Goal: Task Accomplishment & Management: Use online tool/utility

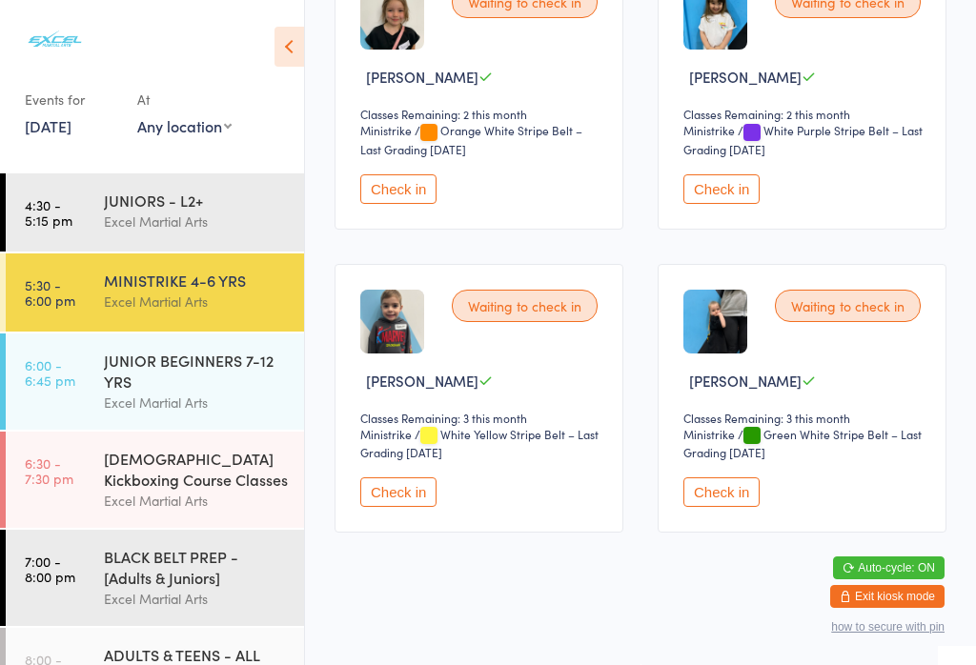
scroll to position [988, 0]
click at [719, 507] on button "Check in" at bounding box center [721, 493] width 76 height 30
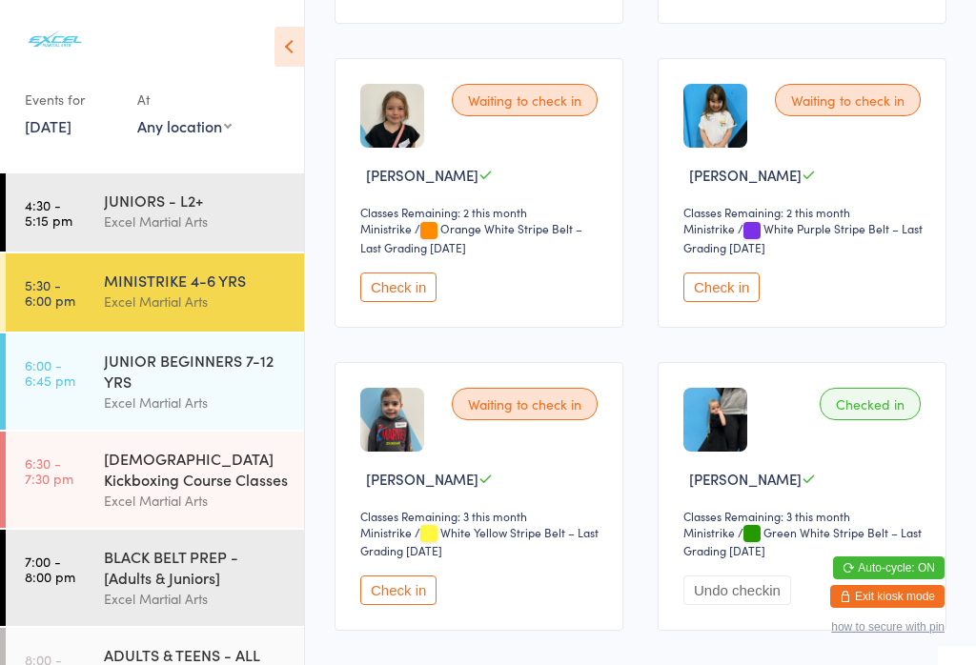
scroll to position [889, 0]
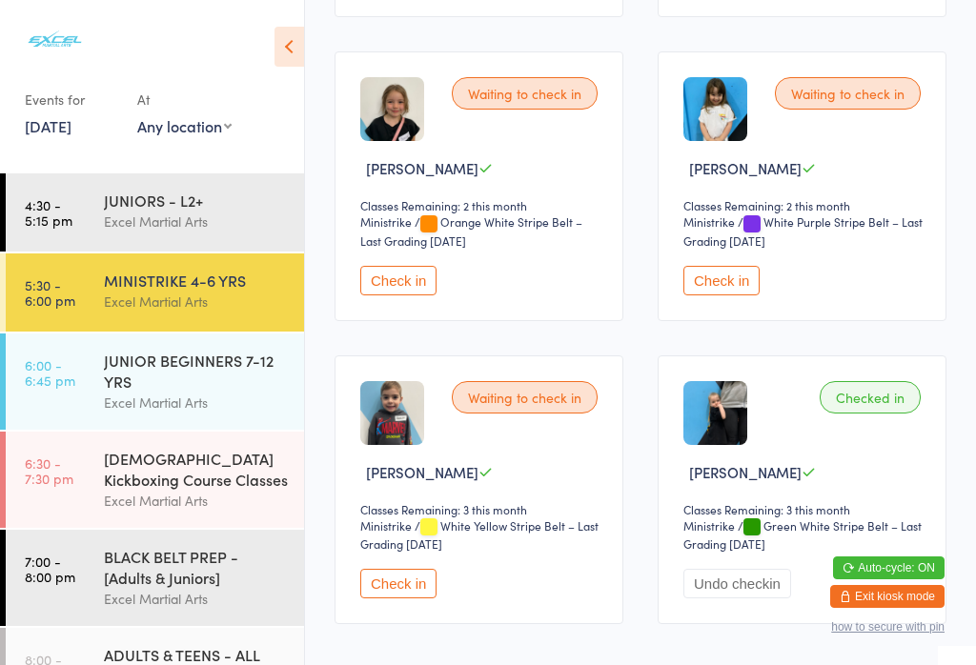
click at [430, 295] on button "Check in" at bounding box center [398, 281] width 76 height 30
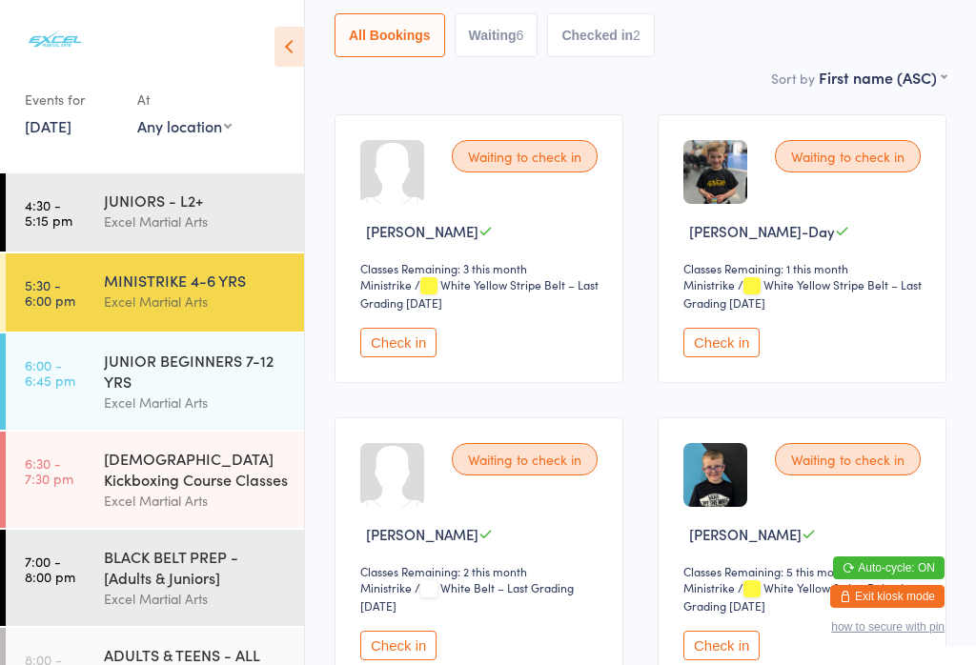
scroll to position [223, 0]
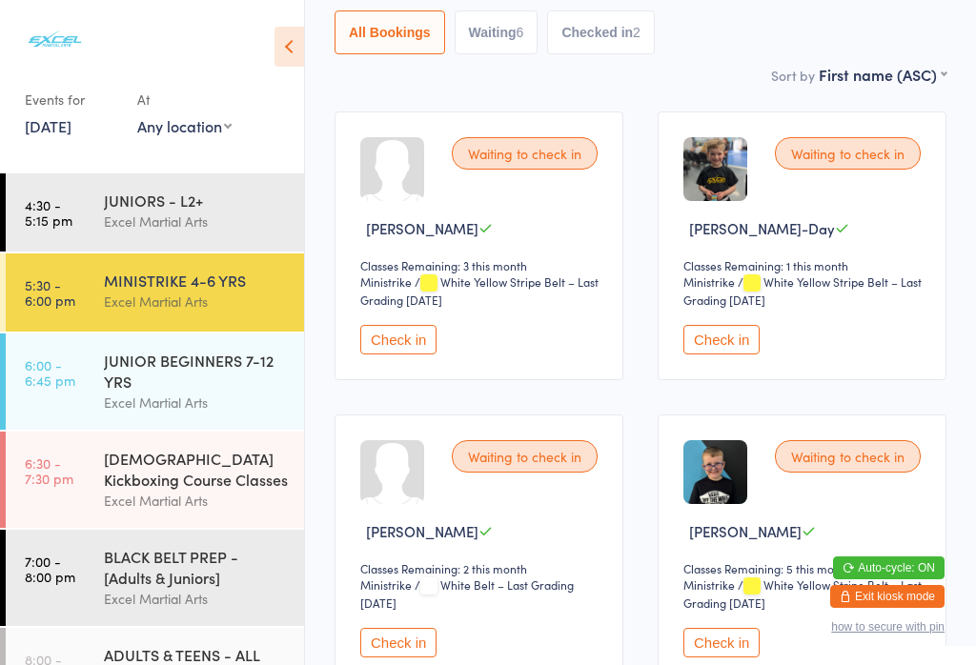
click at [732, 341] on button "Check in" at bounding box center [721, 340] width 76 height 30
click at [67, 406] on link "6:00 - 6:45 pm JUNIOR BEGINNERS 7-12 YRS Excel Martial Arts" at bounding box center [155, 382] width 298 height 96
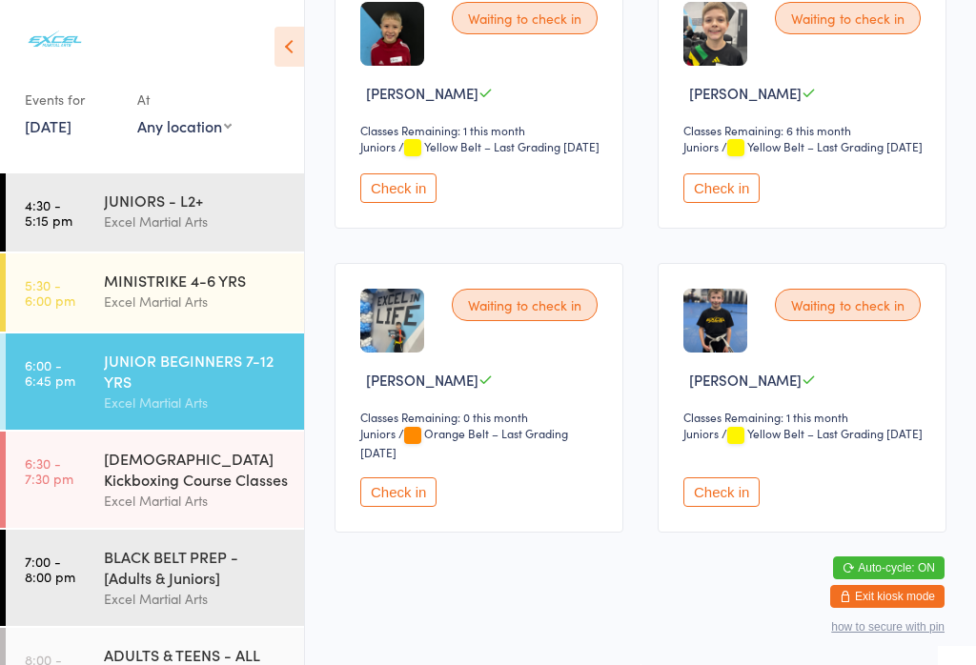
scroll to position [678, 0]
click at [734, 507] on button "Check in" at bounding box center [721, 493] width 76 height 30
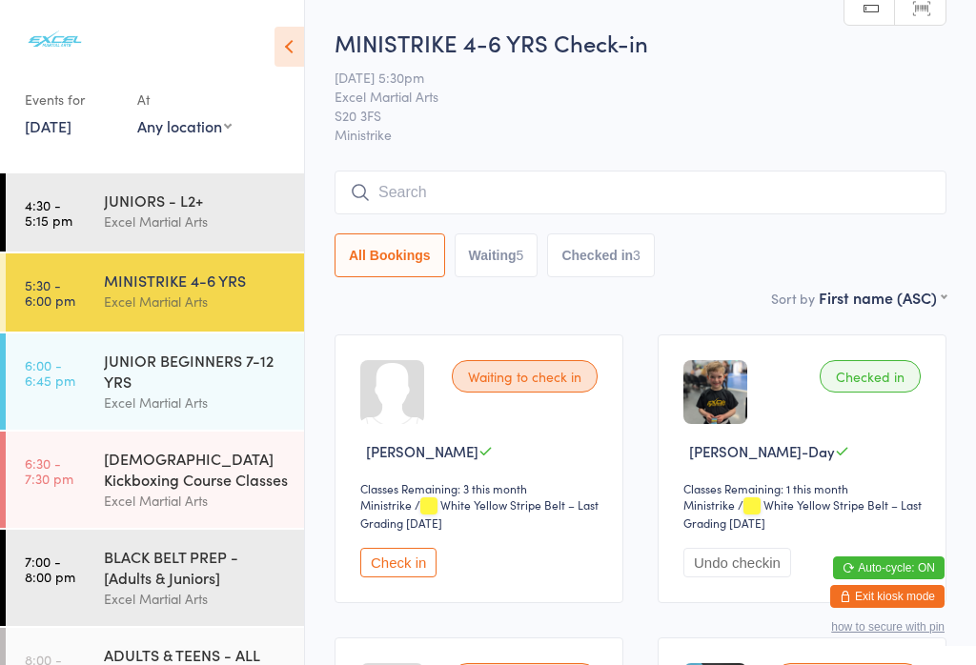
click at [128, 588] on div "BLACK BELT PREP - [Adults & Juniors]" at bounding box center [196, 567] width 184 height 42
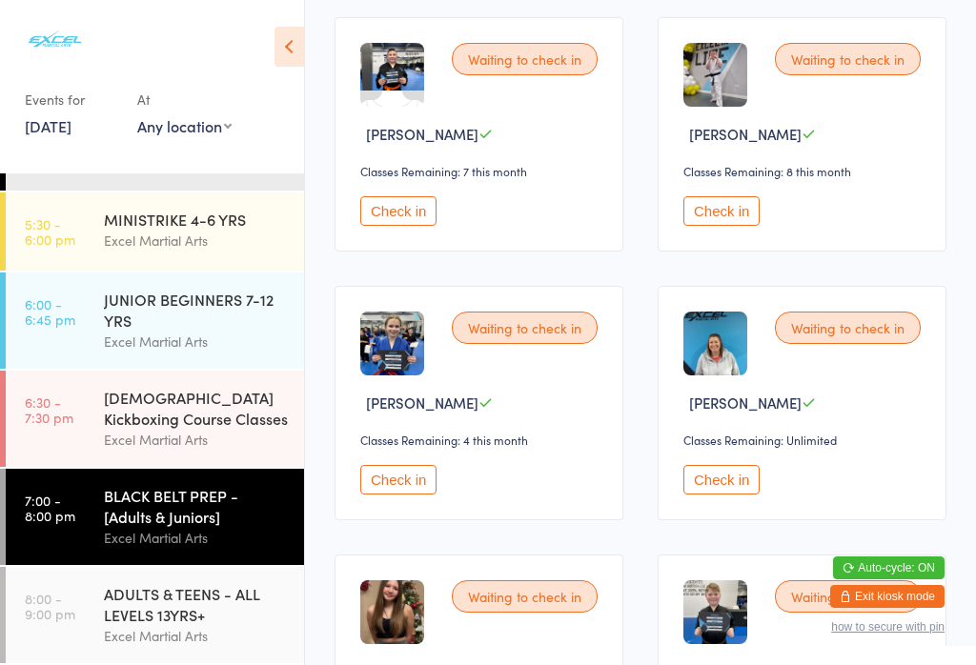
scroll to position [28, 0]
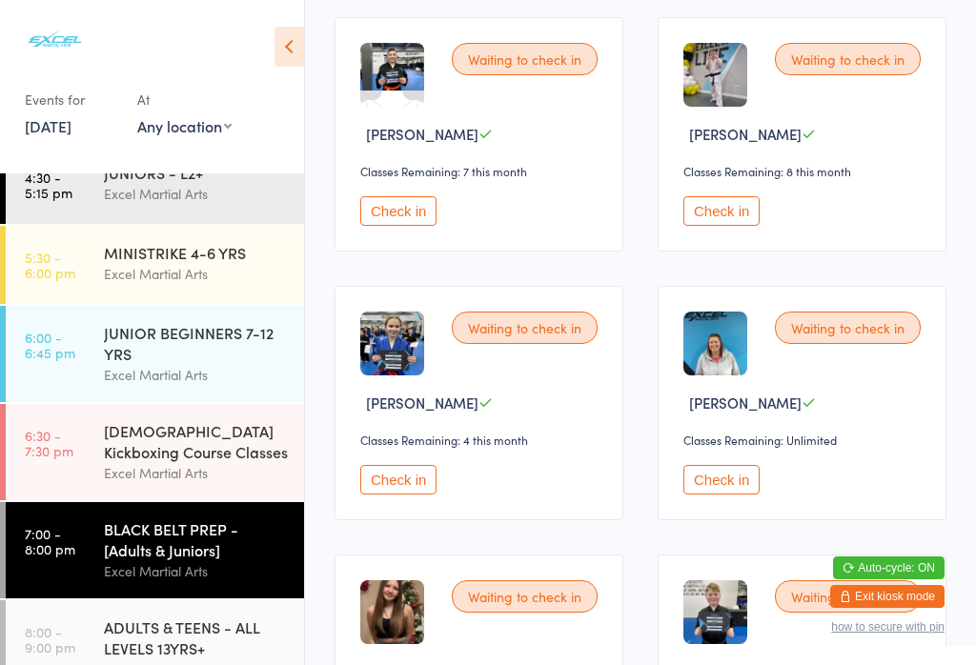
click at [86, 369] on link "6:00 - 6:45 pm JUNIOR BEGINNERS 7-12 YRS Excel Martial Arts" at bounding box center [155, 354] width 298 height 96
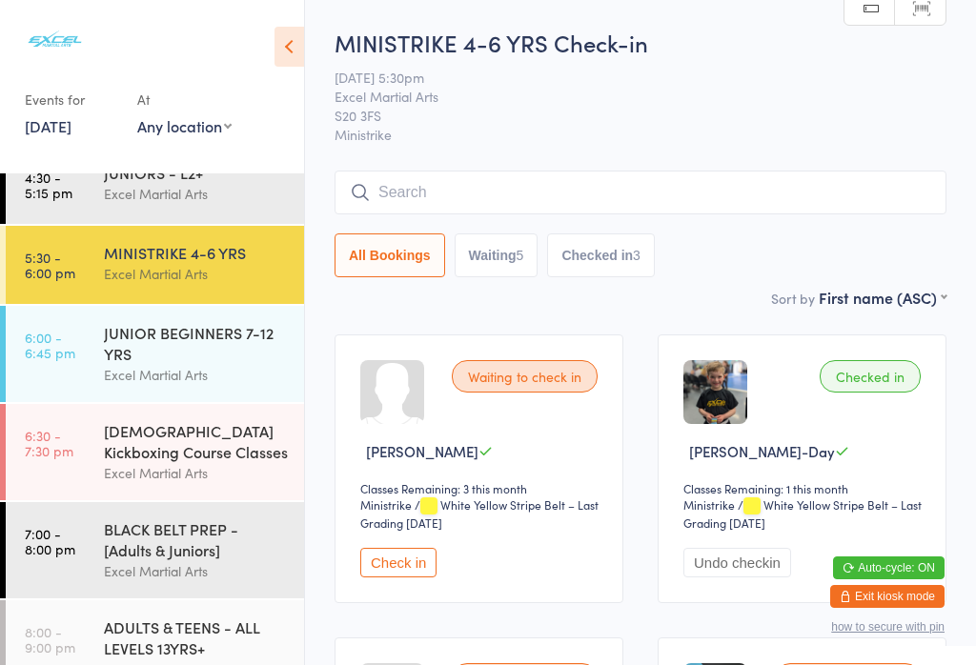
click at [173, 287] on div "MINISTRIKE 4-6 YRS Excel Martial Arts" at bounding box center [204, 263] width 200 height 75
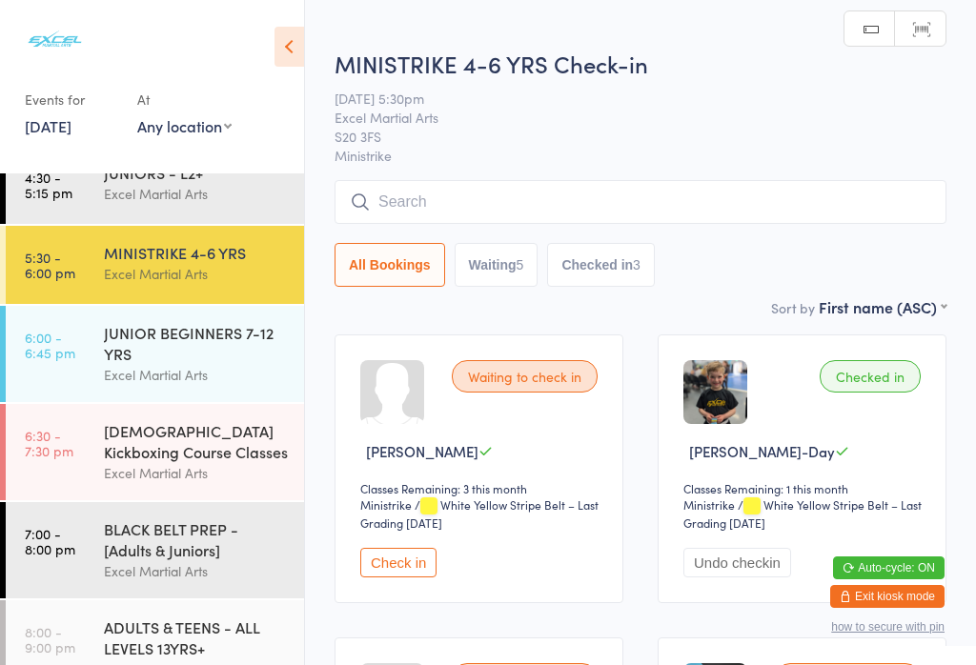
click at [497, 270] on button "Waiting 5" at bounding box center [497, 265] width 84 height 44
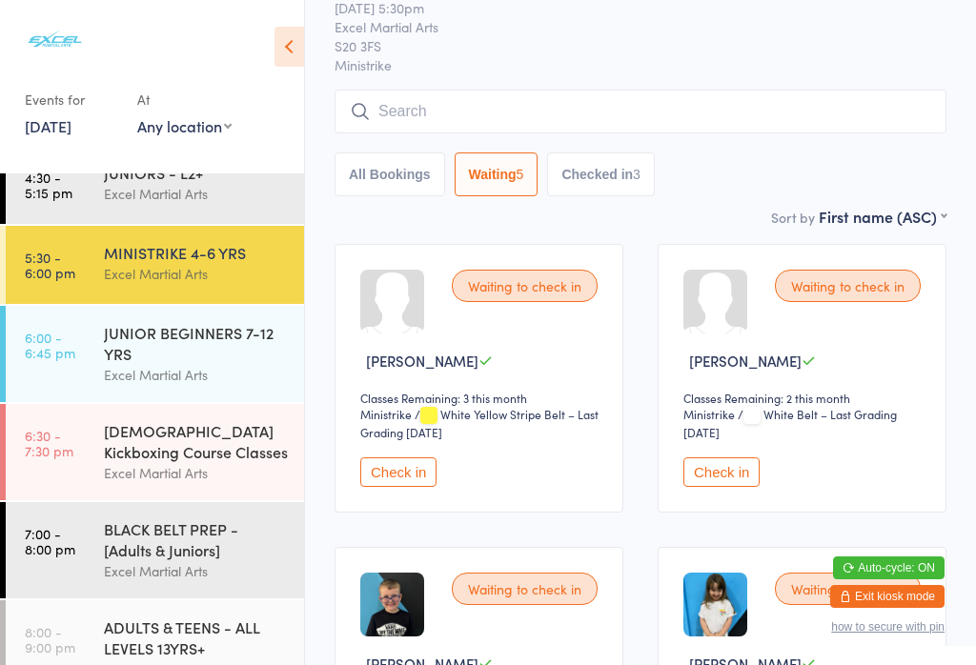
scroll to position [92, 0]
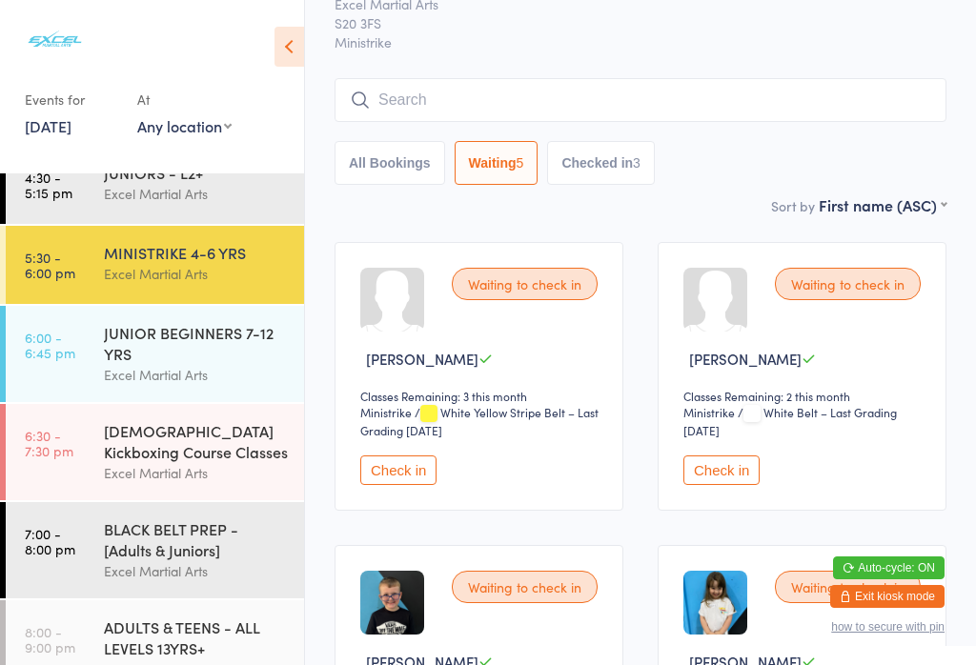
click at [744, 482] on button "Check in" at bounding box center [721, 471] width 76 height 30
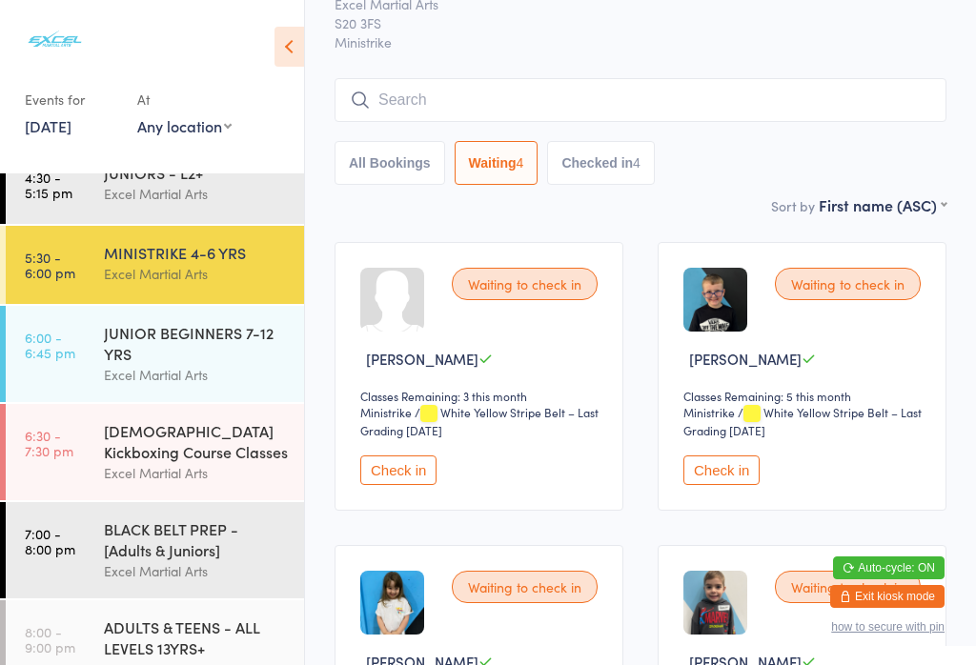
click at [150, 336] on div "JUNIOR BEGINNERS 7-12 YRS" at bounding box center [196, 343] width 184 height 42
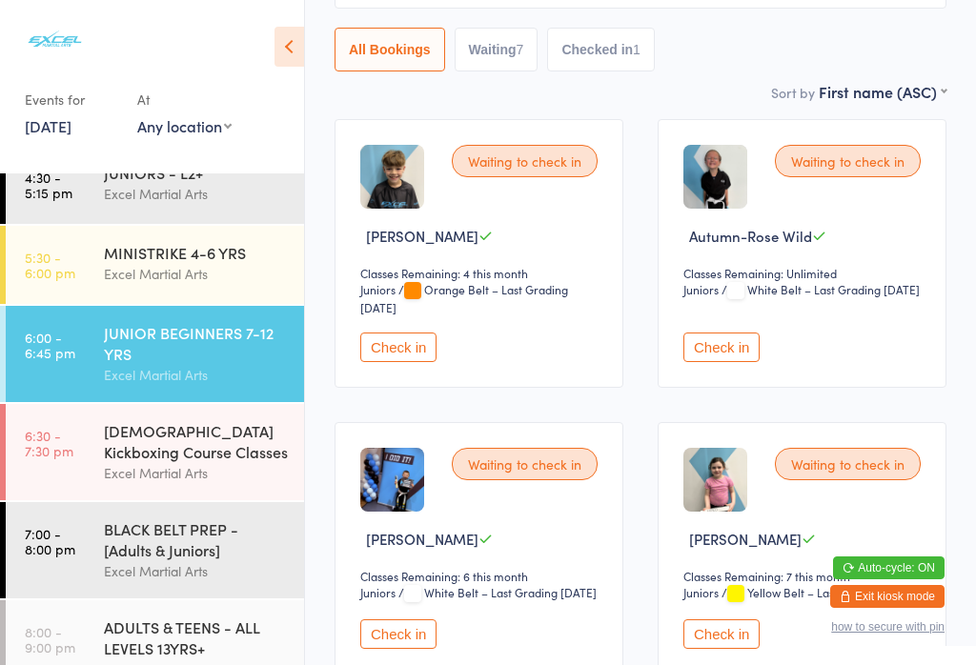
scroll to position [211, 0]
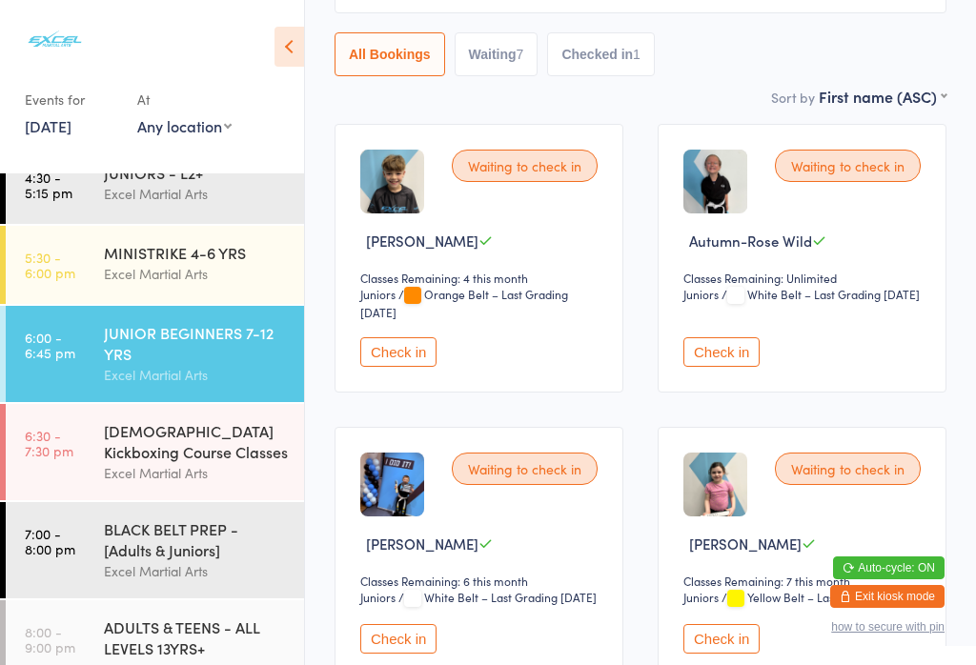
click at [718, 367] on button "Check in" at bounding box center [721, 352] width 76 height 30
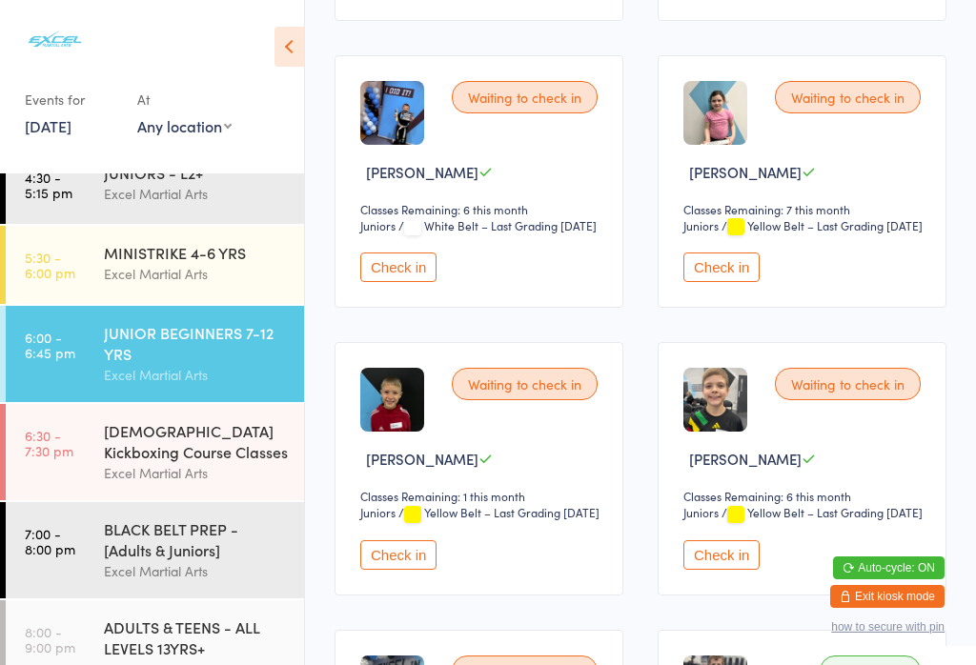
scroll to position [590, 0]
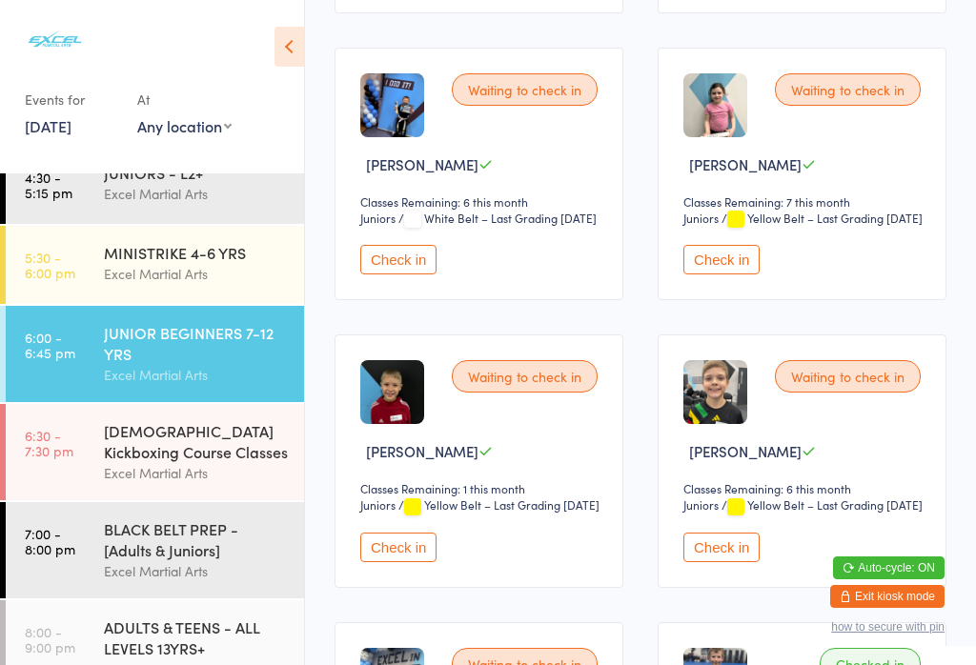
click at [388, 562] on button "Check in" at bounding box center [398, 548] width 76 height 30
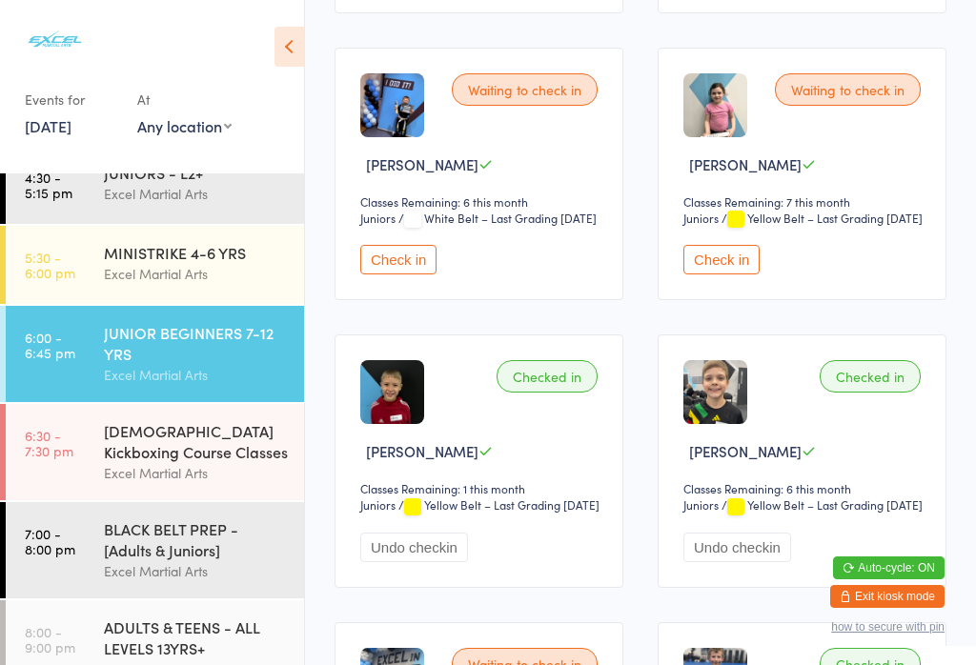
click at [164, 560] on div "BLACK BELT PREP - [Adults & Juniors]" at bounding box center [196, 540] width 184 height 42
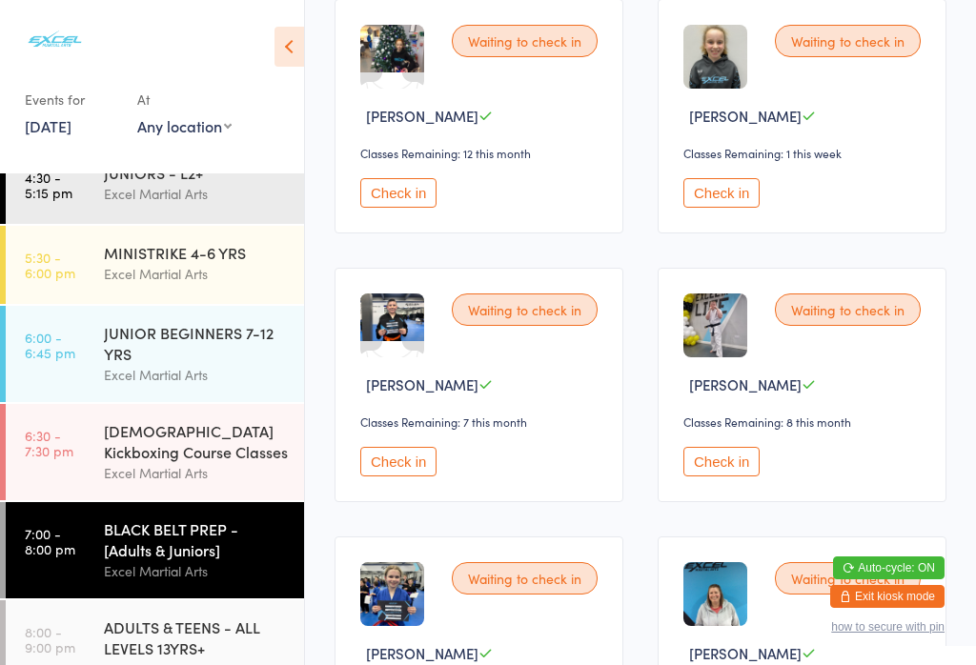
scroll to position [1129, 0]
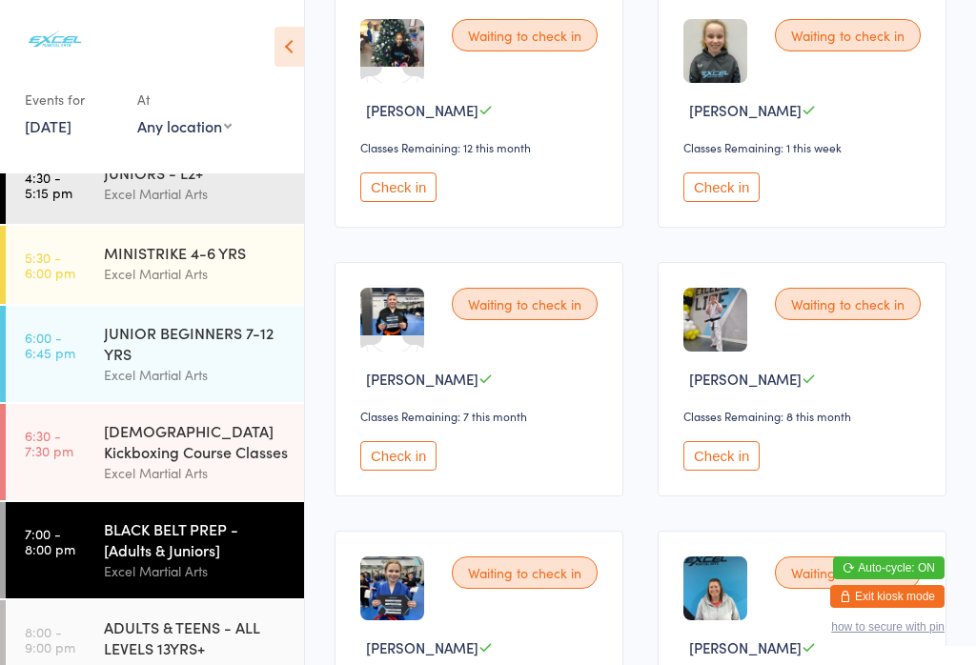
click at [733, 471] on button "Check in" at bounding box center [721, 456] width 76 height 30
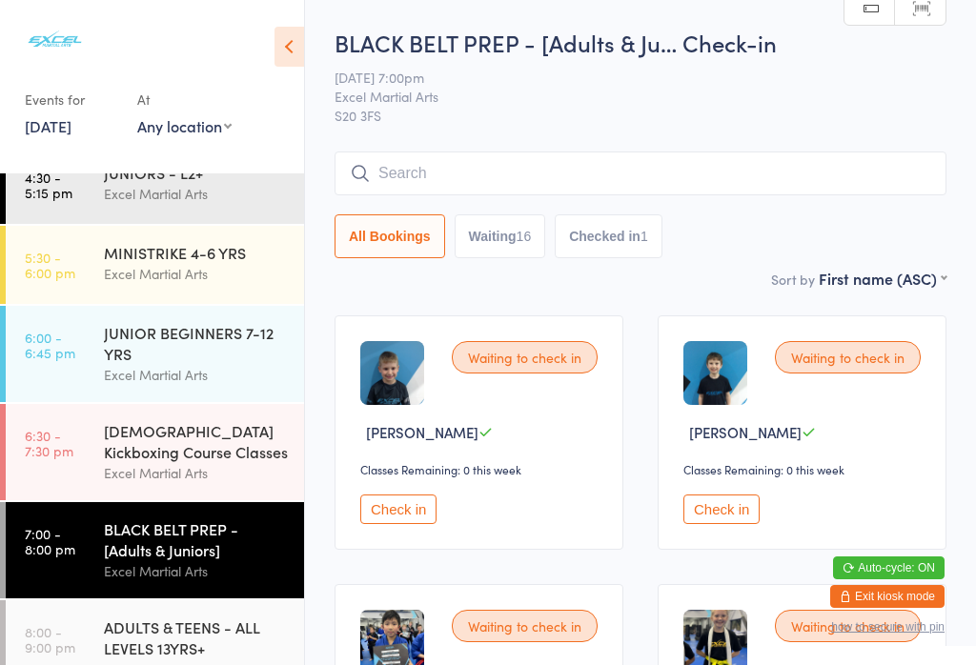
scroll to position [0, 0]
click at [501, 238] on button "Waiting 16" at bounding box center [501, 236] width 92 height 44
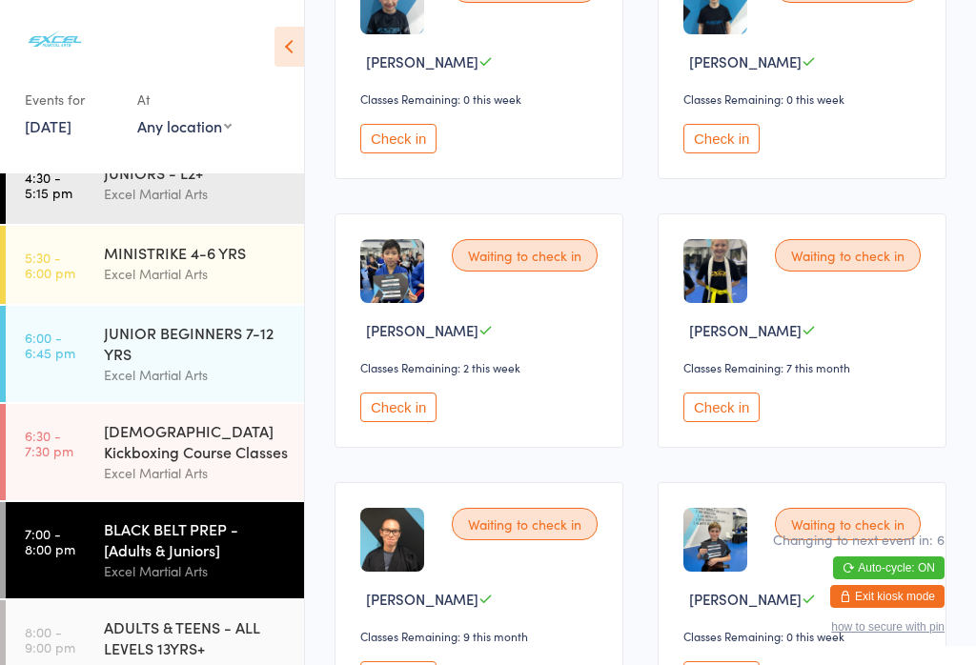
scroll to position [373, 0]
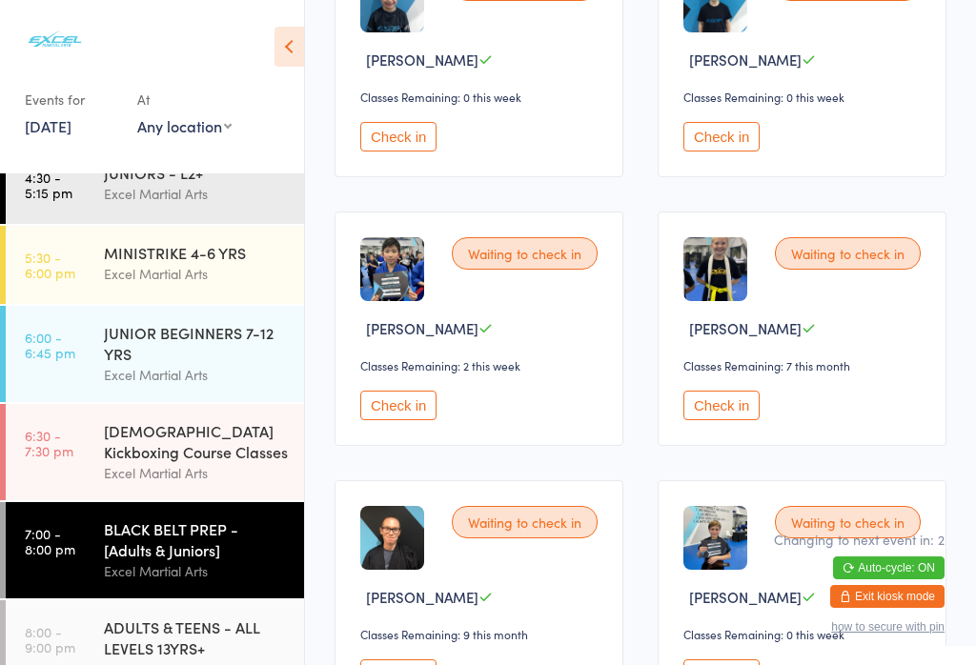
click at [256, 349] on div "JUNIOR BEGINNERS 7-12 YRS" at bounding box center [196, 343] width 184 height 42
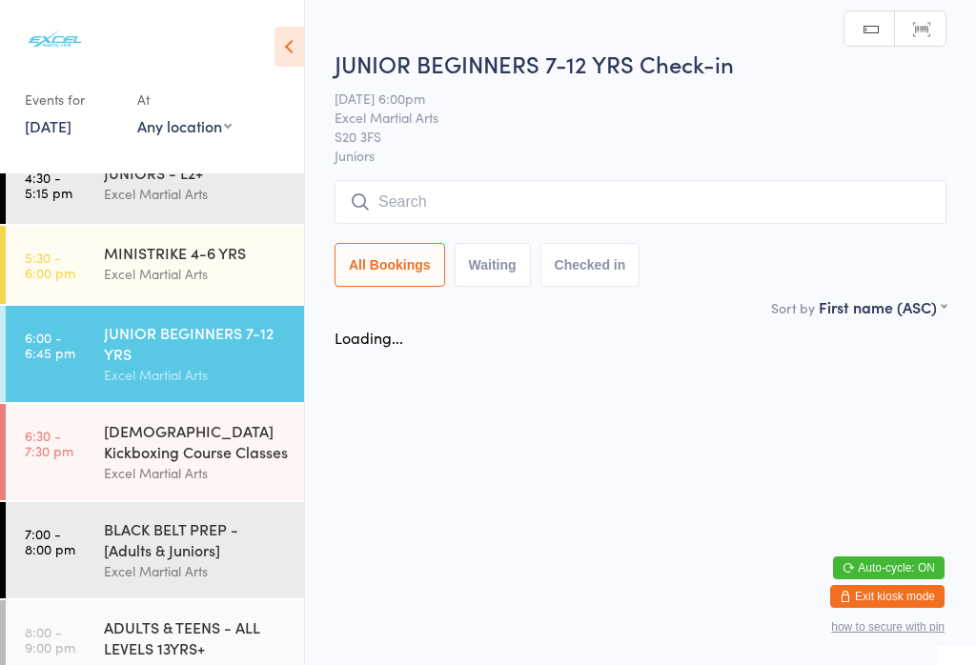
click at [511, 186] on input "search" at bounding box center [641, 202] width 612 height 44
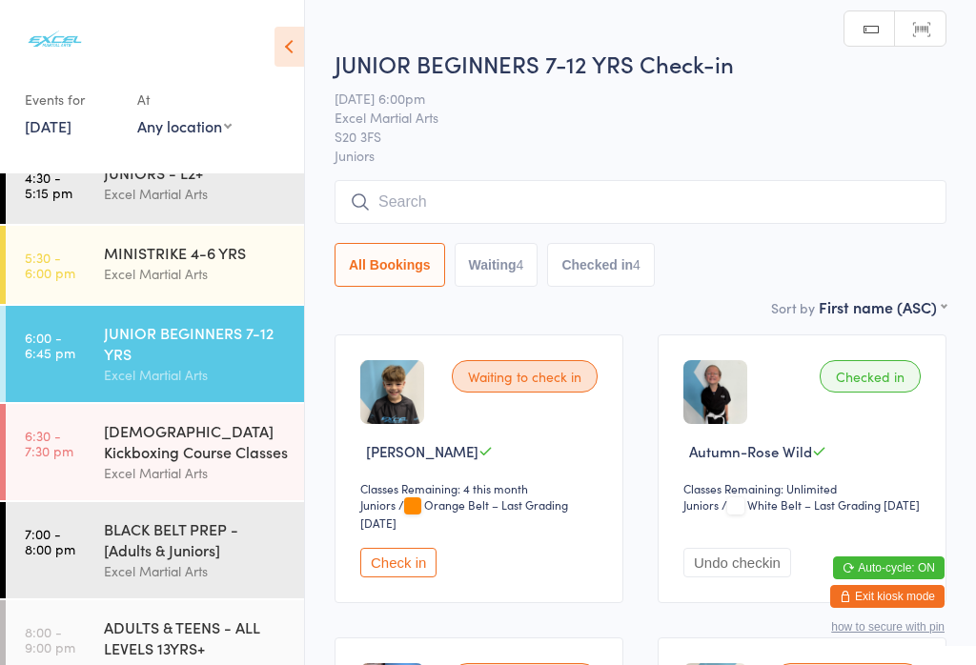
scroll to position [182, 0]
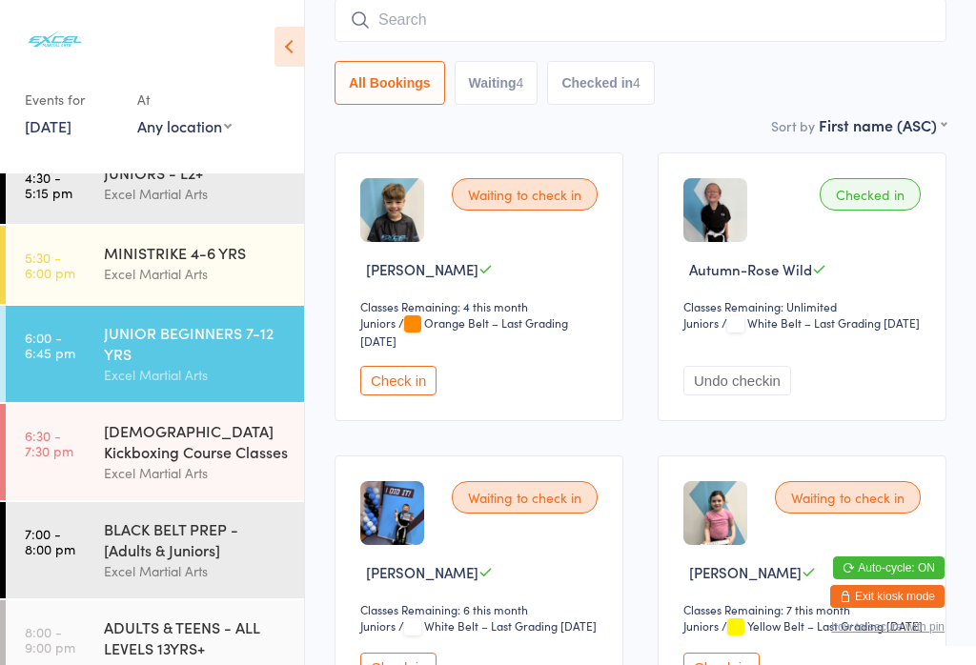
click at [510, 99] on button "Waiting 4" at bounding box center [497, 83] width 84 height 44
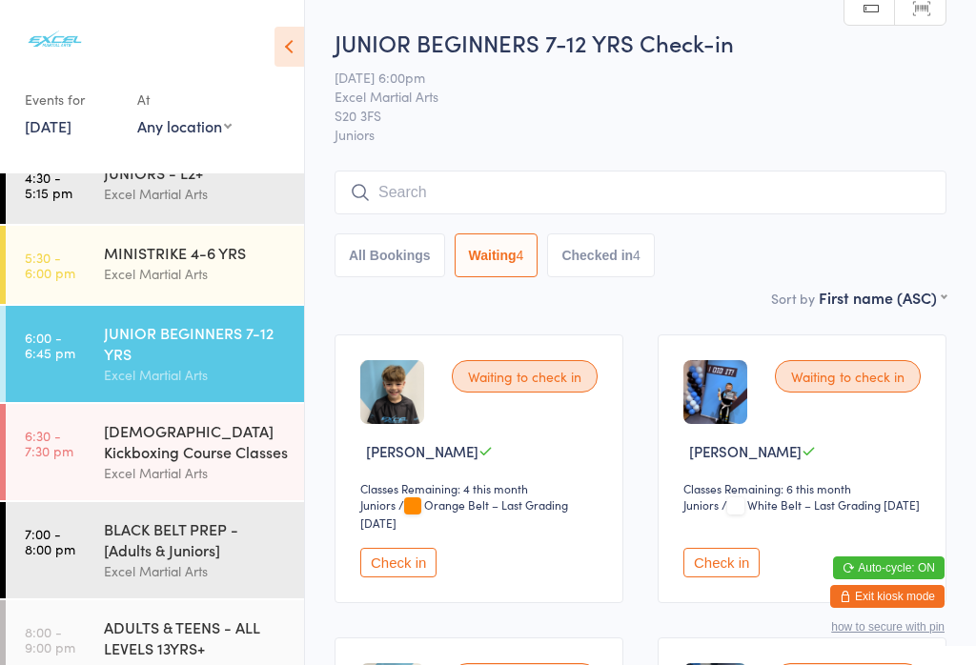
scroll to position [0, 0]
click at [646, 184] on input "search" at bounding box center [641, 193] width 612 height 44
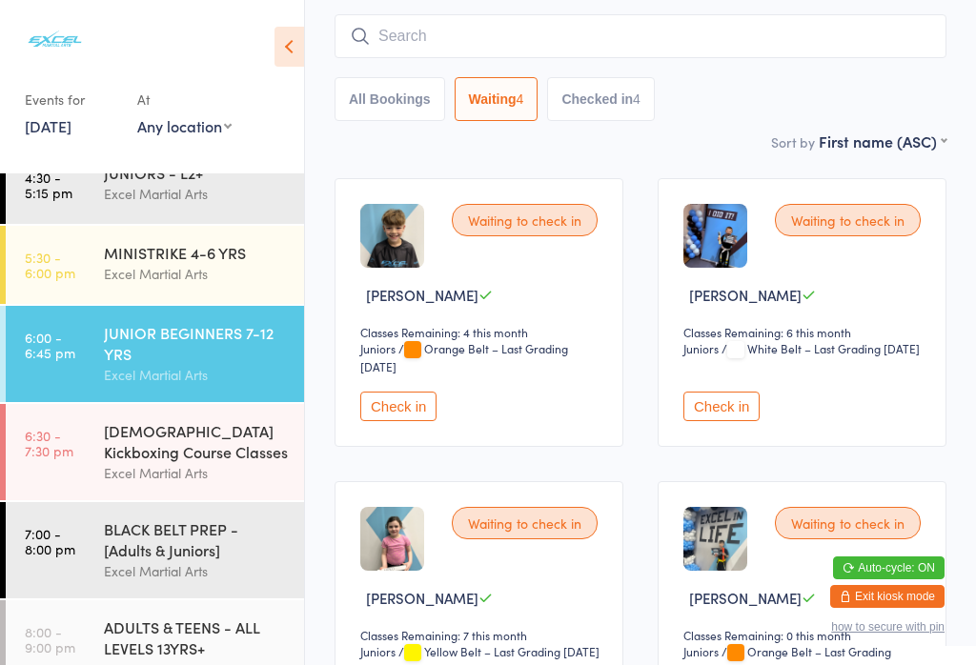
scroll to position [173, 0]
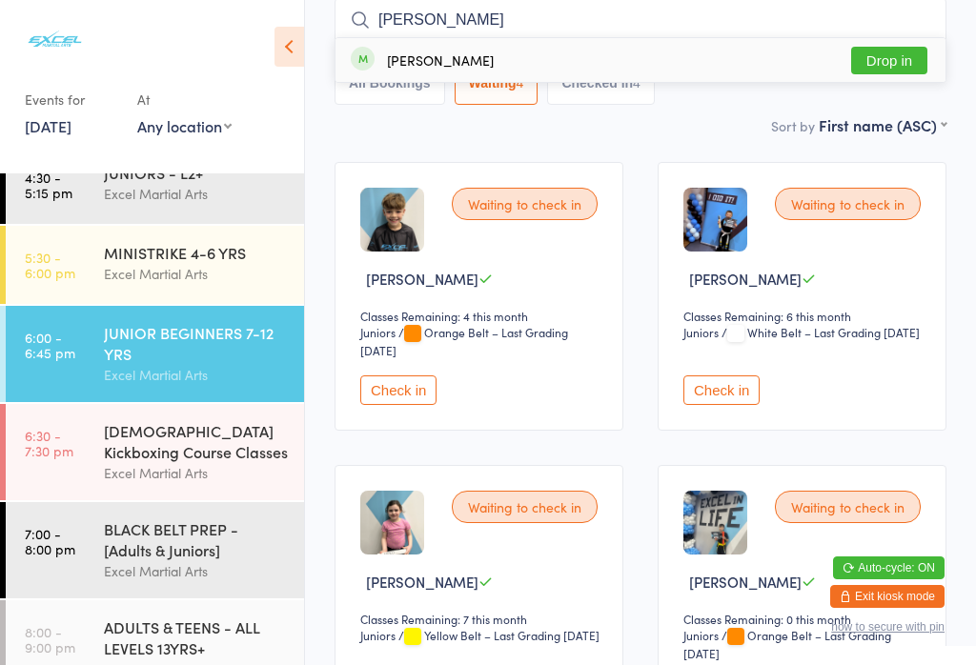
type input "[PERSON_NAME]"
click at [889, 62] on button "Drop in" at bounding box center [889, 61] width 76 height 28
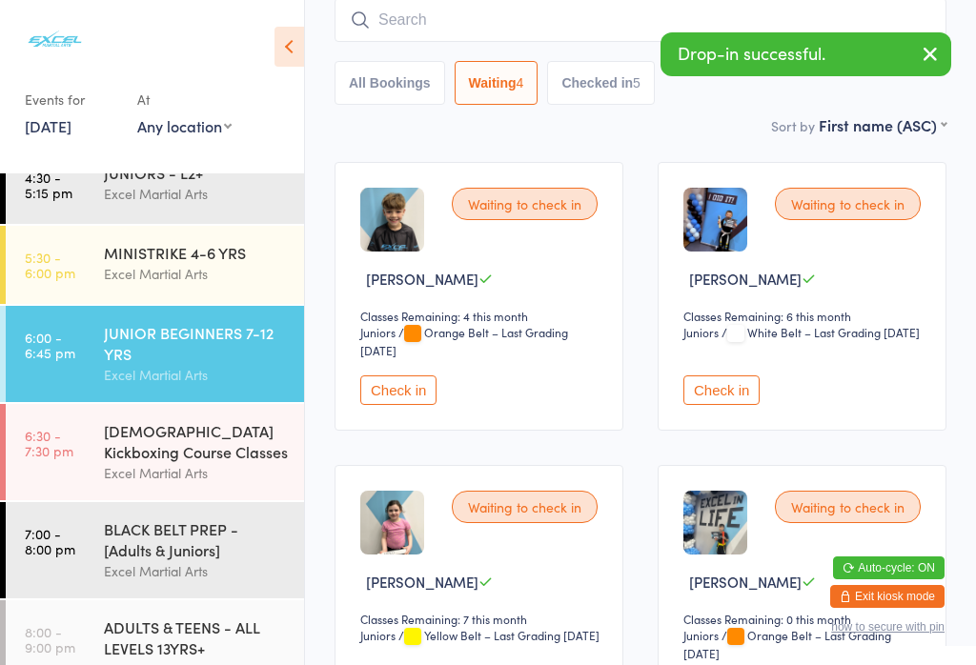
click at [919, 54] on icon "button" at bounding box center [930, 54] width 23 height 24
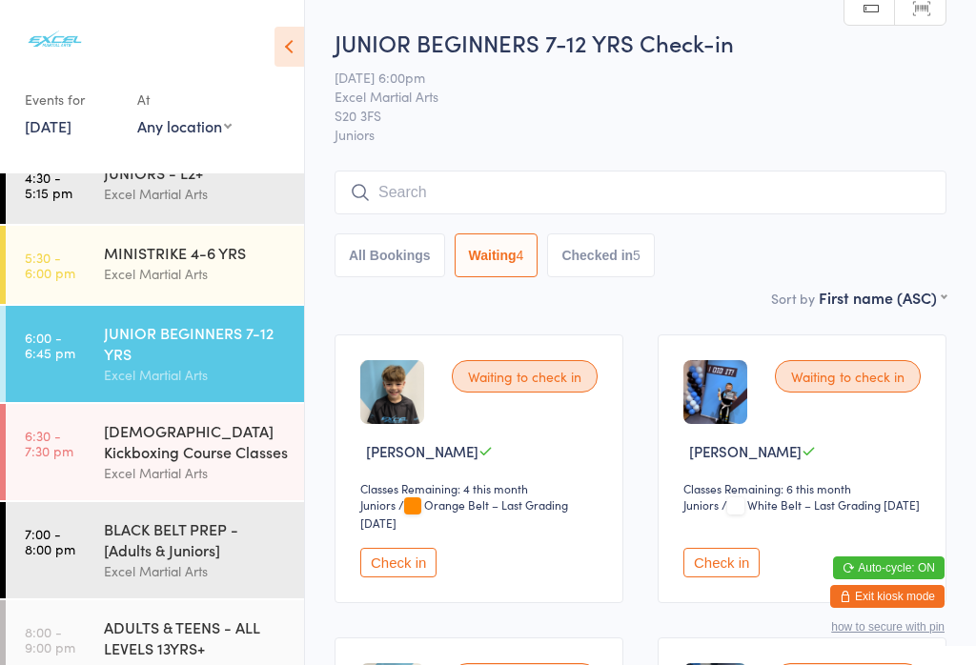
scroll to position [0, 0]
click at [627, 260] on button "Checked in 5" at bounding box center [601, 256] width 108 height 44
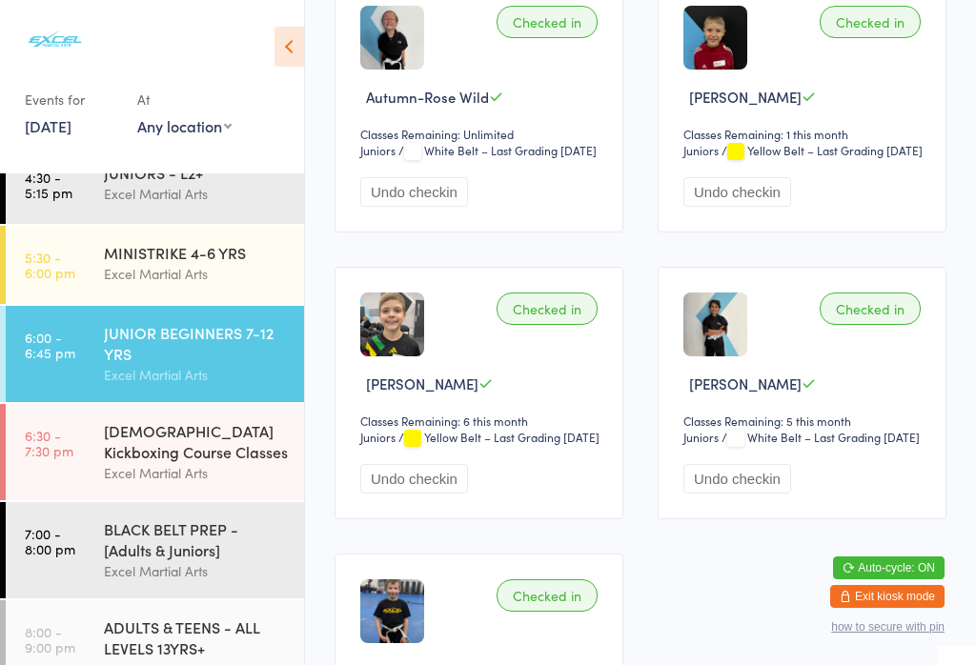
scroll to position [367, 0]
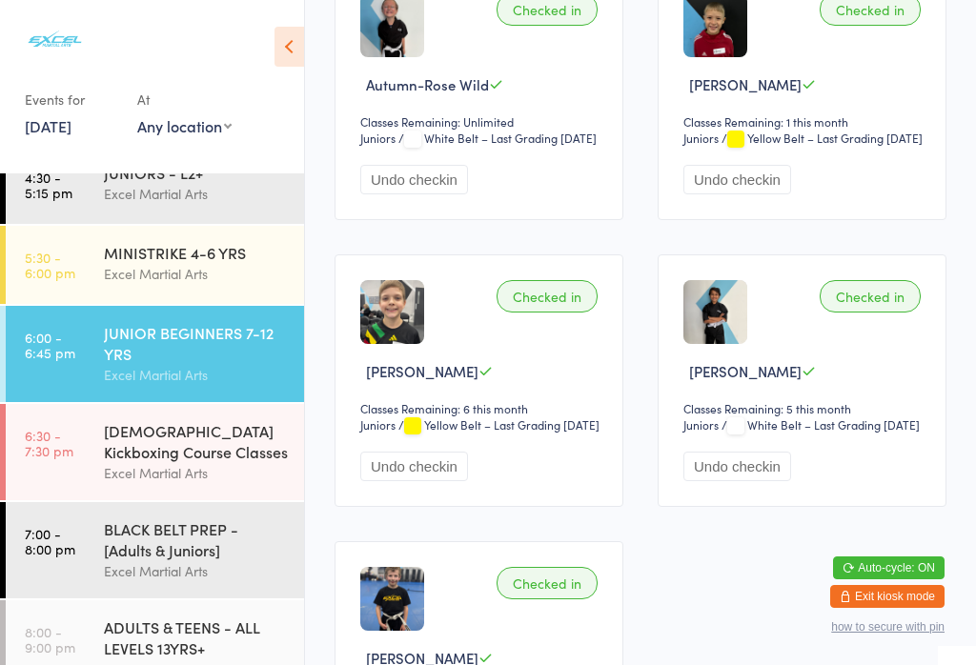
click at [748, 481] on button "Undo checkin" at bounding box center [737, 467] width 108 height 30
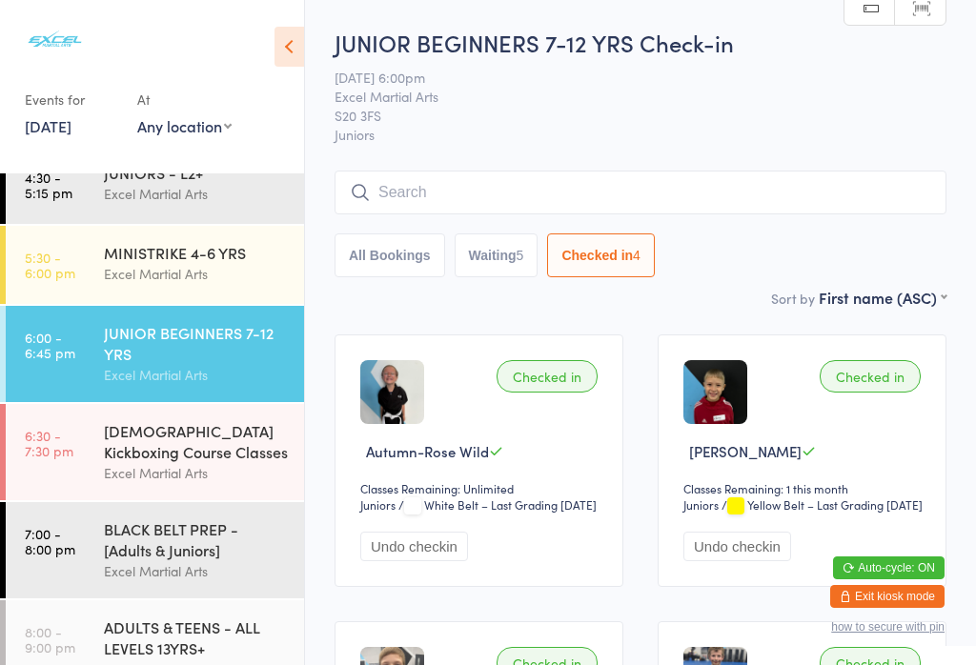
scroll to position [0, 0]
click at [522, 253] on button "Waiting 5" at bounding box center [497, 256] width 84 height 44
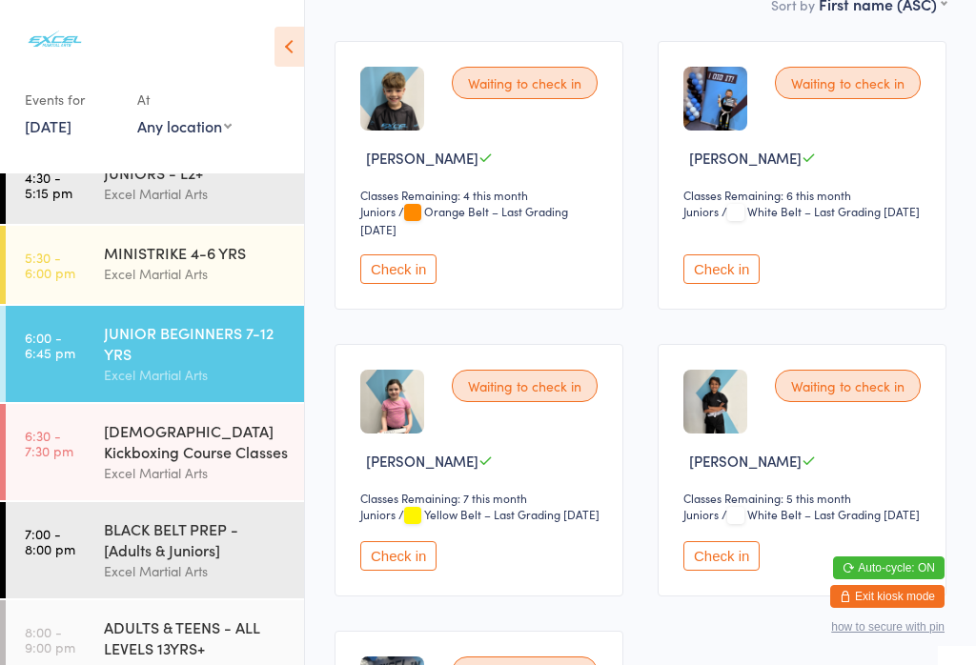
scroll to position [308, 0]
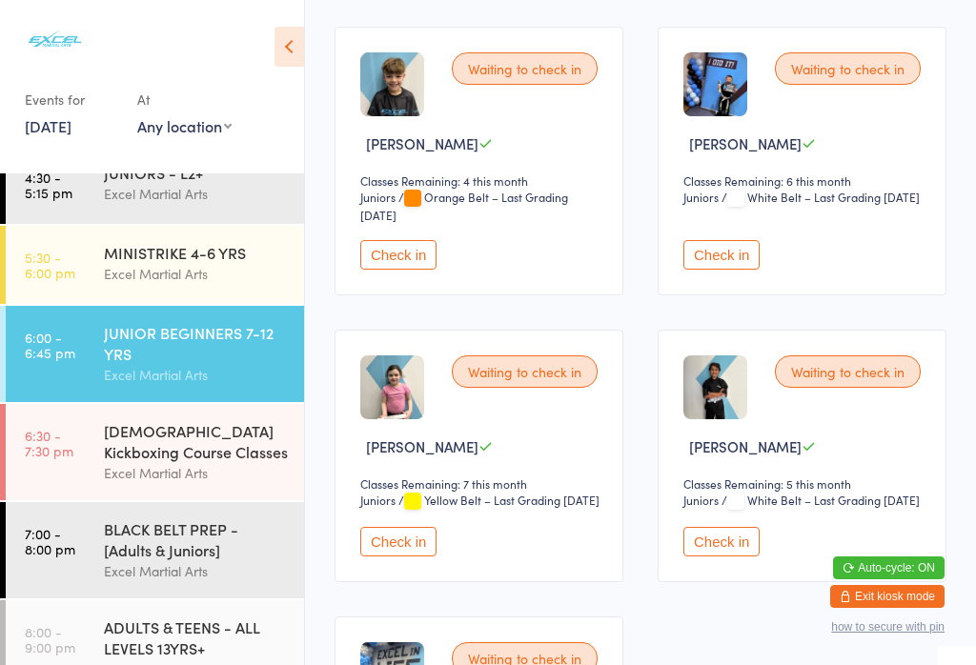
click at [740, 557] on button "Check in" at bounding box center [721, 542] width 76 height 30
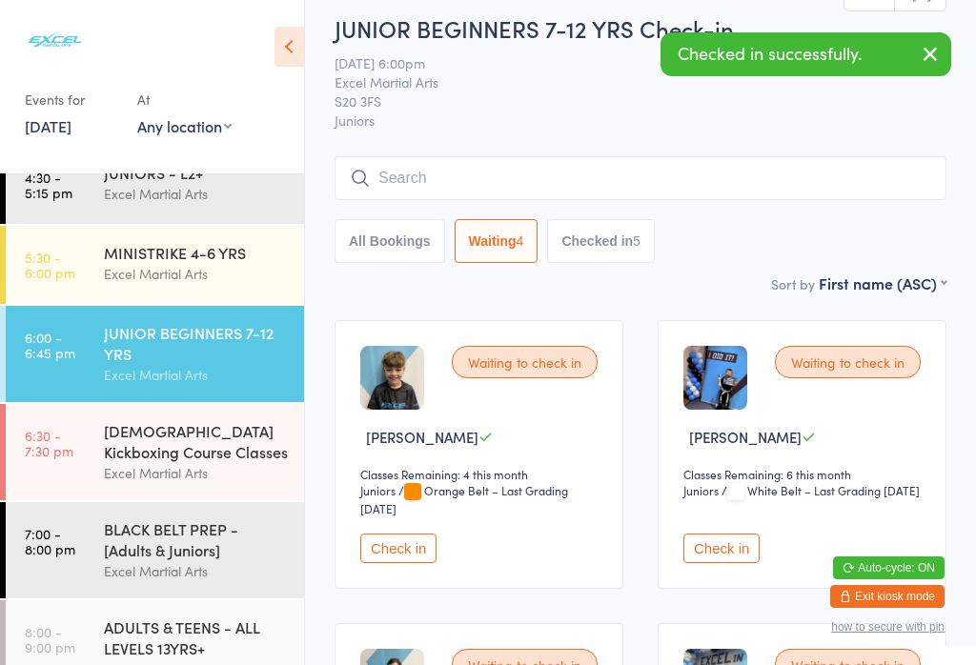
scroll to position [10, 0]
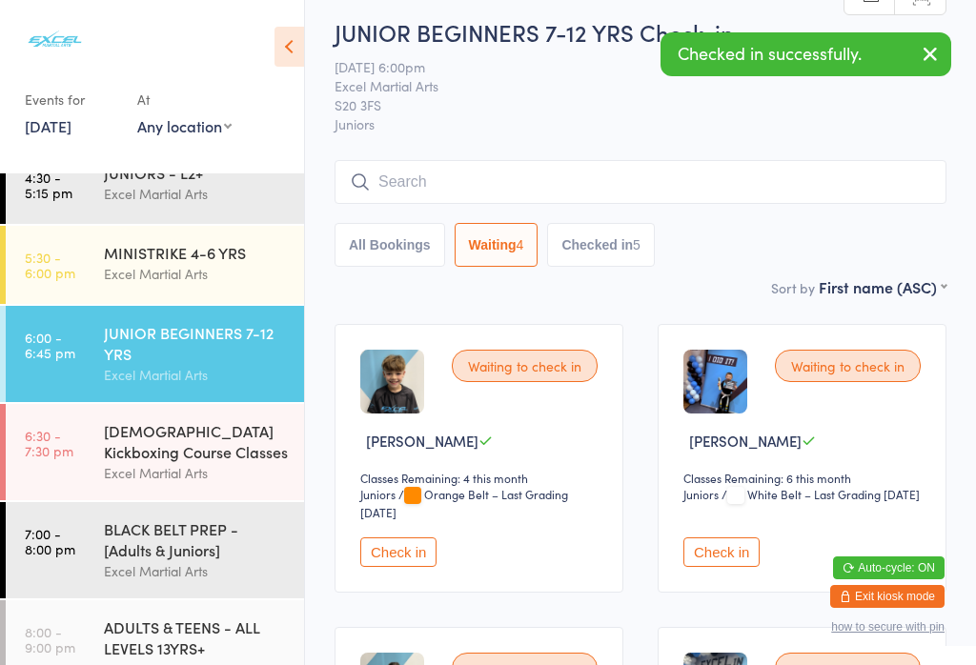
click at [930, 53] on icon "button" at bounding box center [930, 54] width 23 height 24
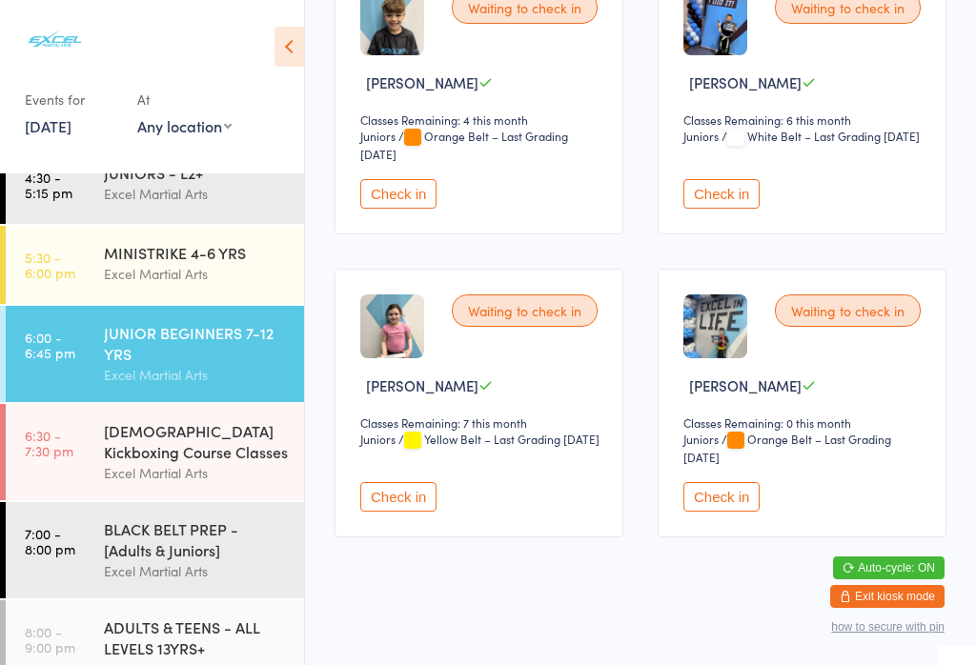
scroll to position [368, 0]
click at [414, 509] on button "Check in" at bounding box center [398, 498] width 76 height 30
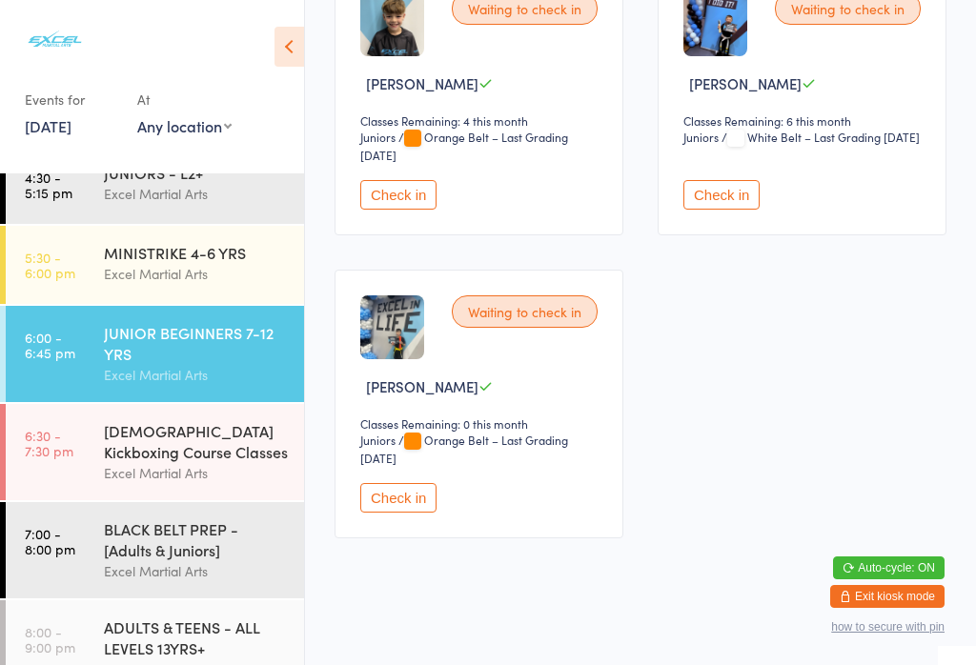
click at [146, 347] on div "JUNIOR BEGINNERS 7-12 YRS" at bounding box center [196, 343] width 184 height 42
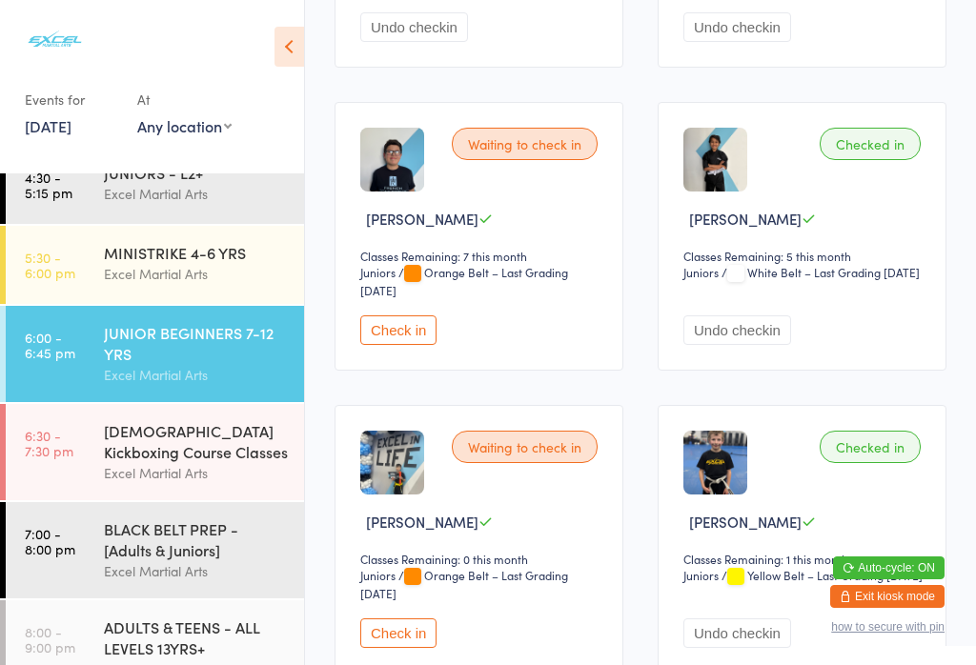
scroll to position [1115, 0]
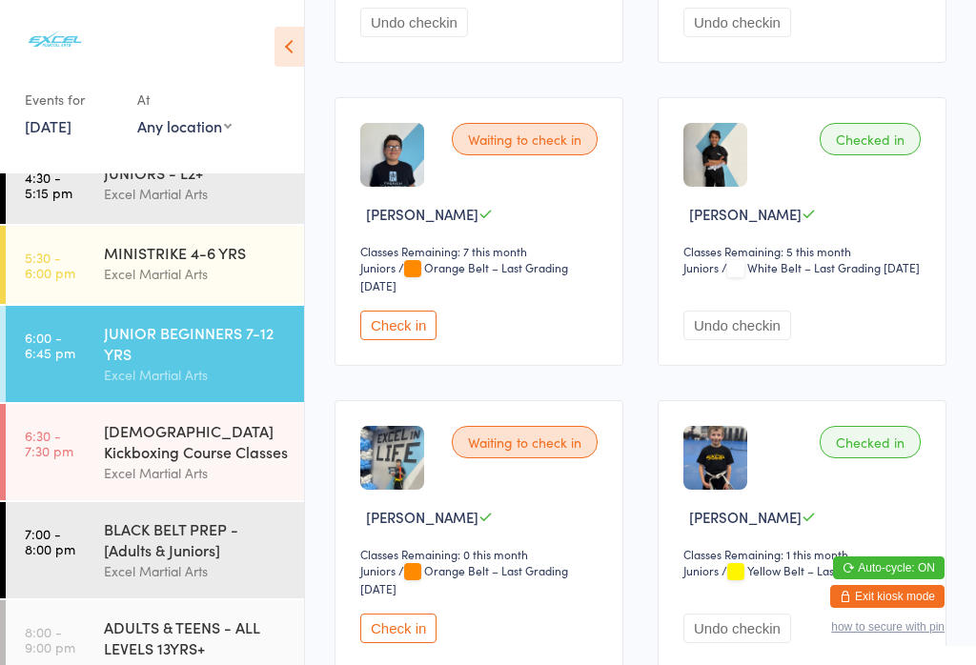
click at [391, 277] on select "Juniors" at bounding box center [391, 268] width 62 height 18
click at [376, 340] on button "Check in" at bounding box center [398, 326] width 76 height 30
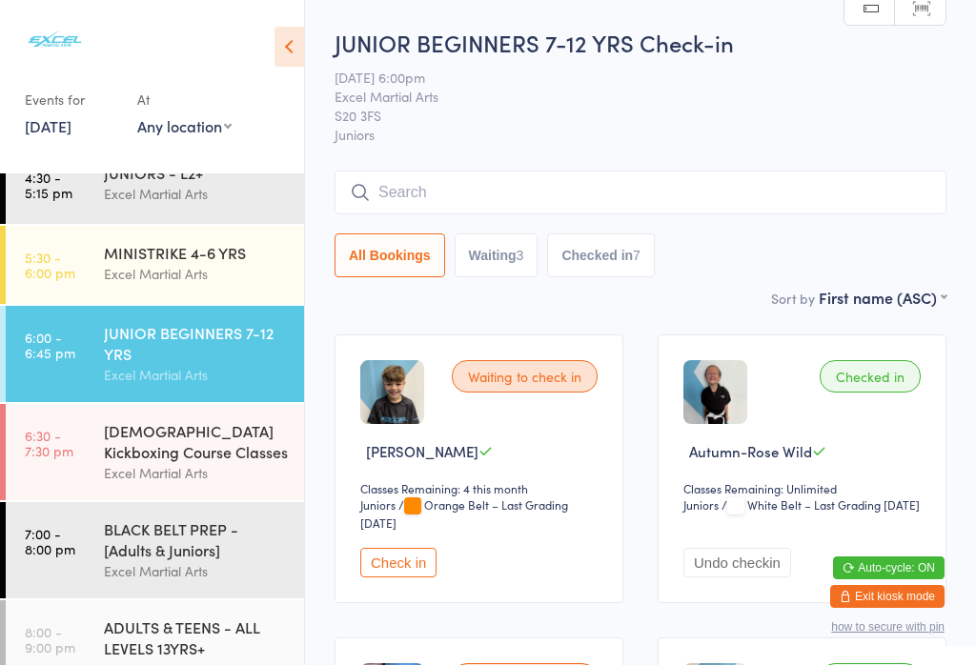
scroll to position [0, 0]
click at [417, 578] on button "Check in" at bounding box center [398, 563] width 76 height 30
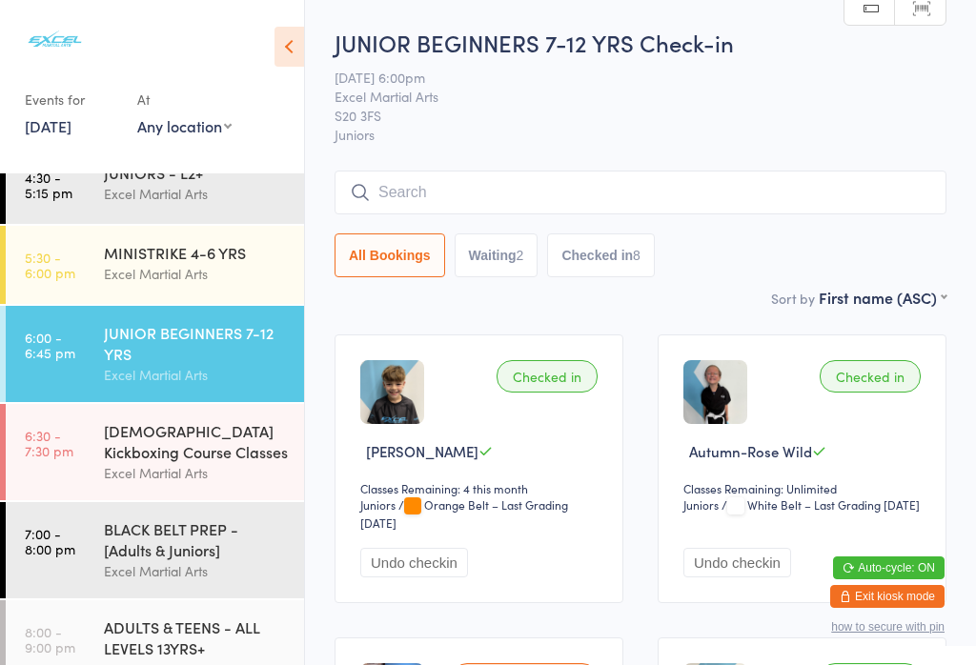
click at [498, 269] on button "Waiting 2" at bounding box center [497, 256] width 84 height 44
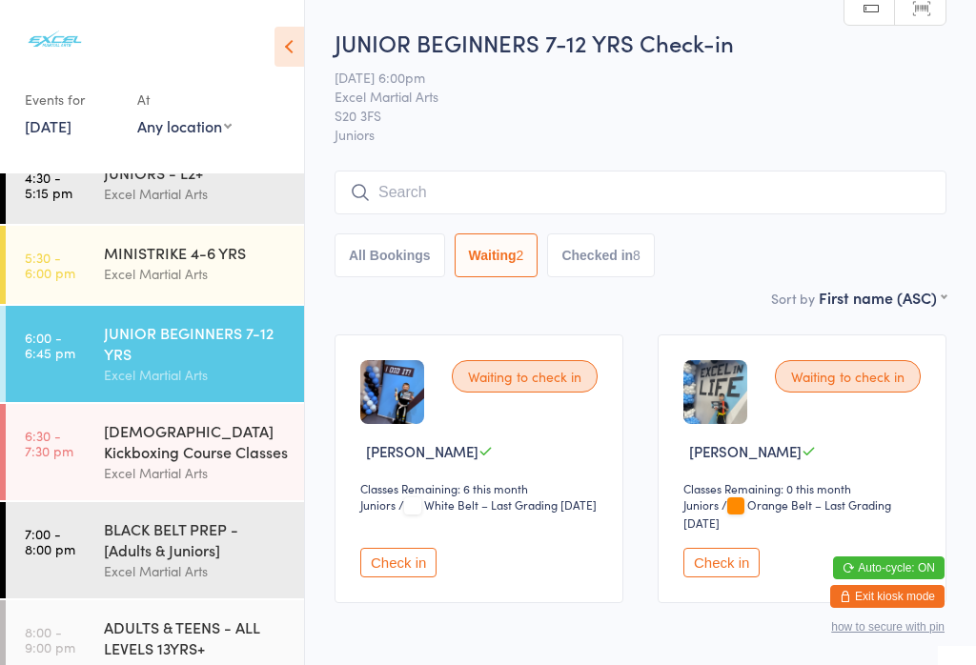
click at [730, 578] on button "Check in" at bounding box center [721, 563] width 76 height 30
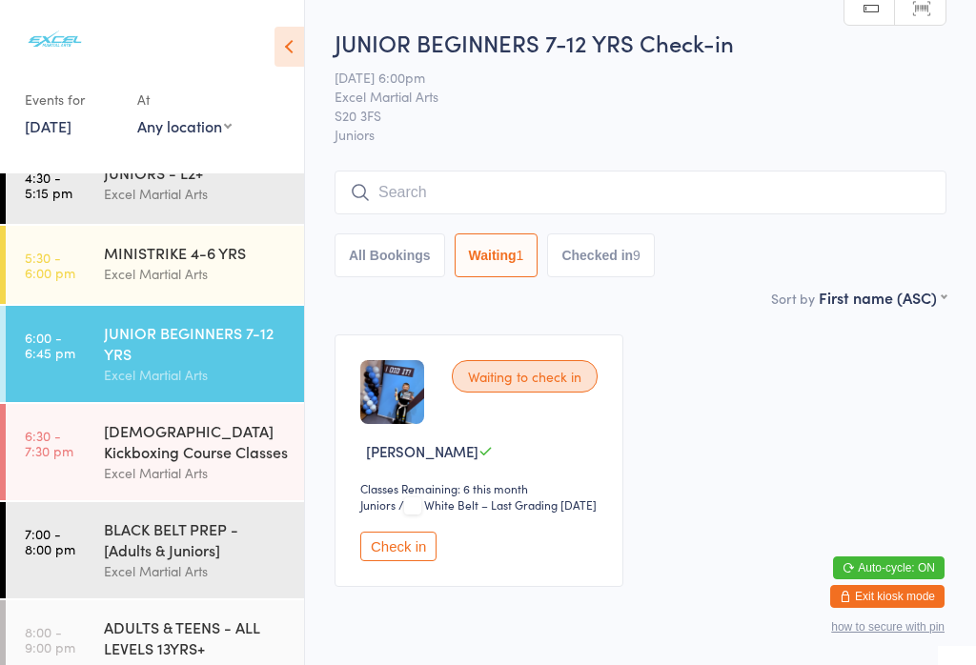
click at [412, 561] on button "Check in" at bounding box center [398, 547] width 76 height 30
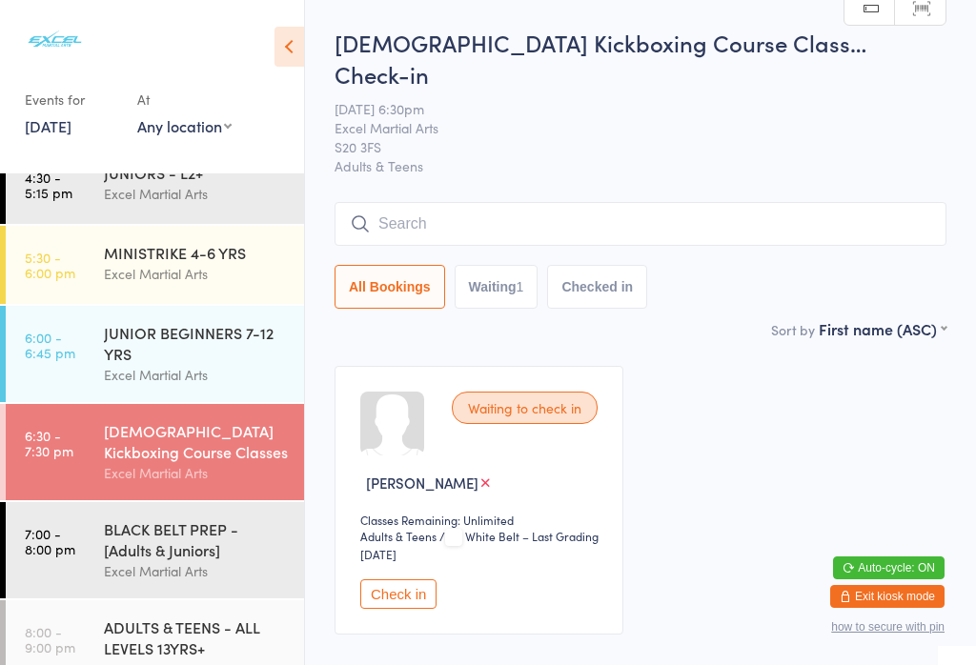
click at [128, 357] on div "JUNIOR BEGINNERS 7-12 YRS" at bounding box center [196, 343] width 184 height 42
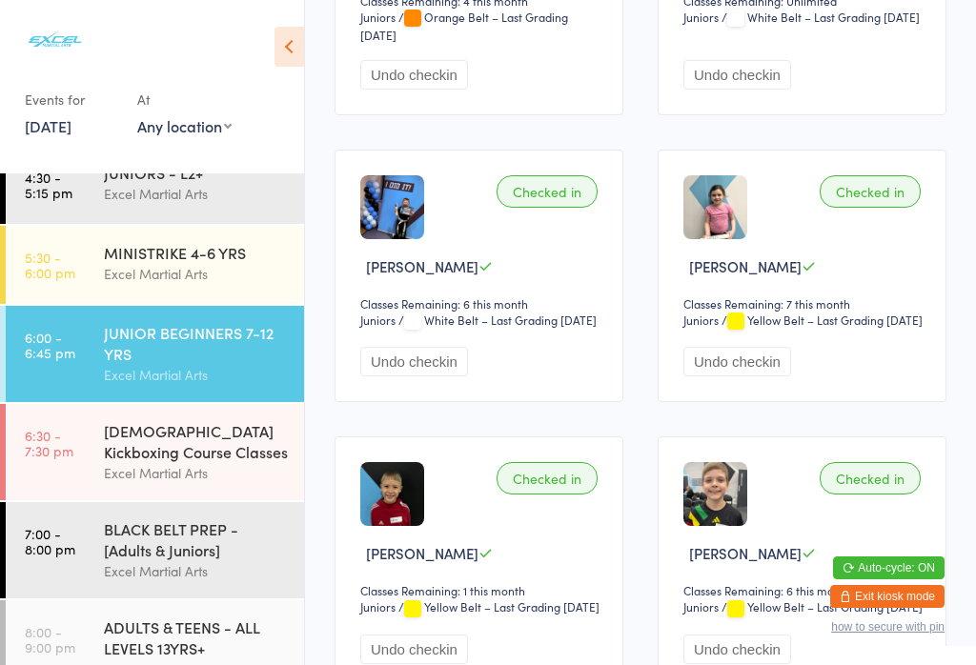
scroll to position [490, 0]
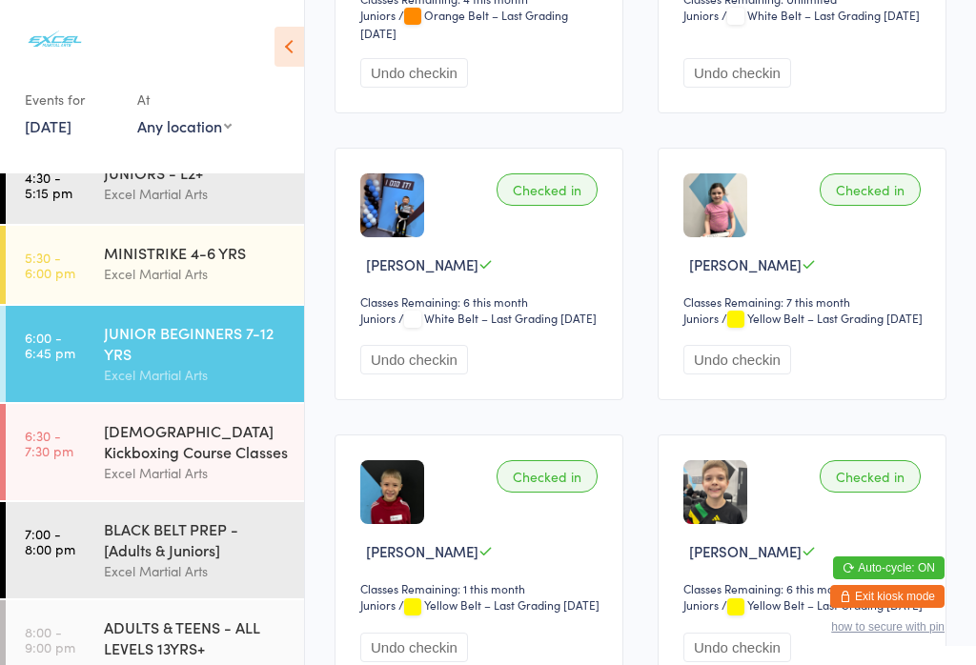
click at [387, 222] on img at bounding box center [392, 205] width 64 height 64
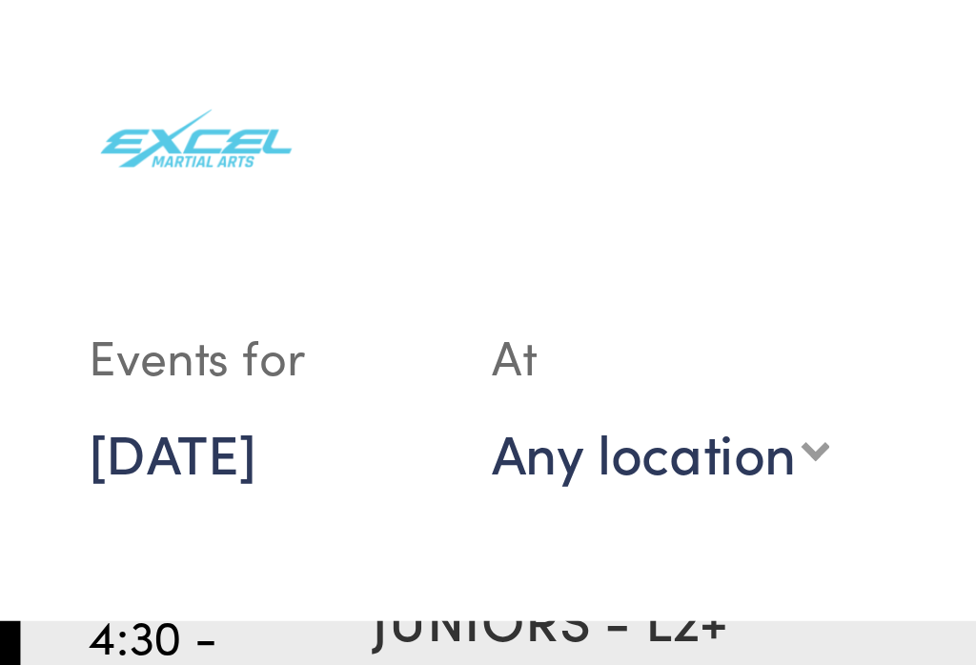
scroll to position [0, 0]
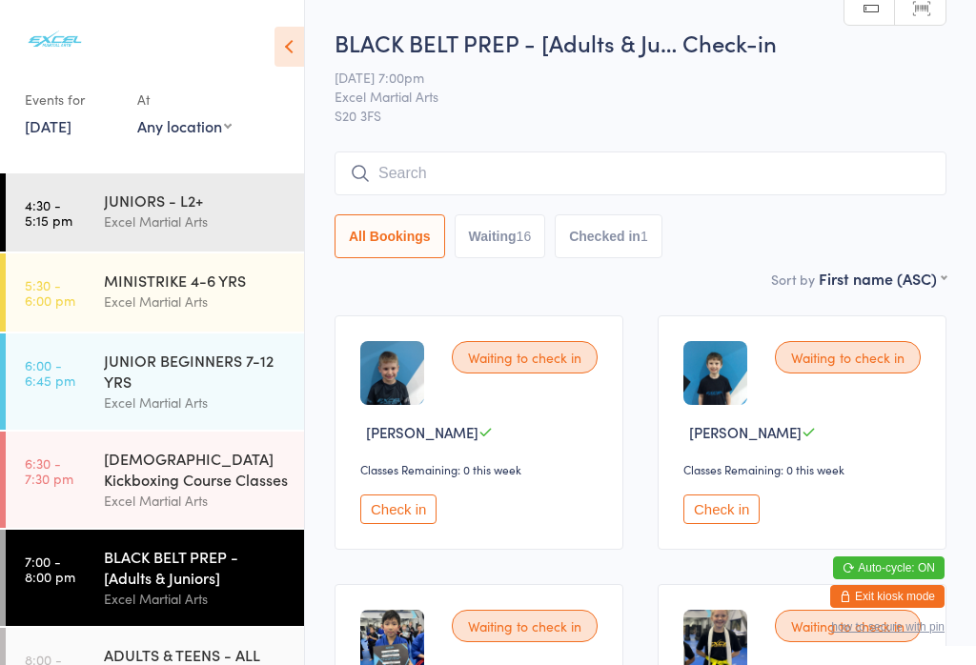
scroll to position [1, 0]
click at [724, 521] on button "Check in" at bounding box center [721, 509] width 76 height 30
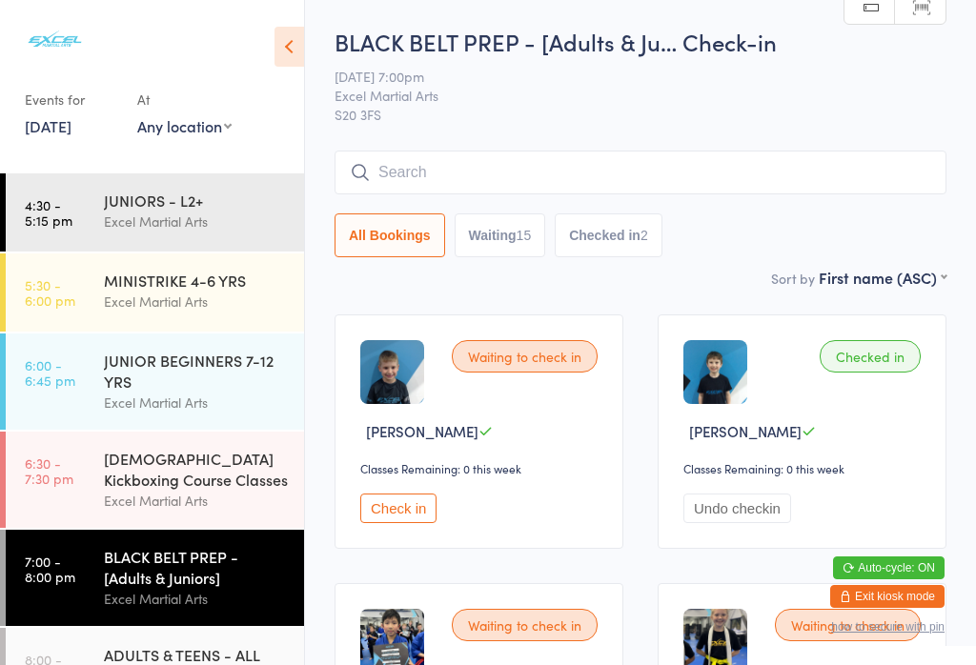
click at [400, 523] on button "Check in" at bounding box center [398, 509] width 76 height 30
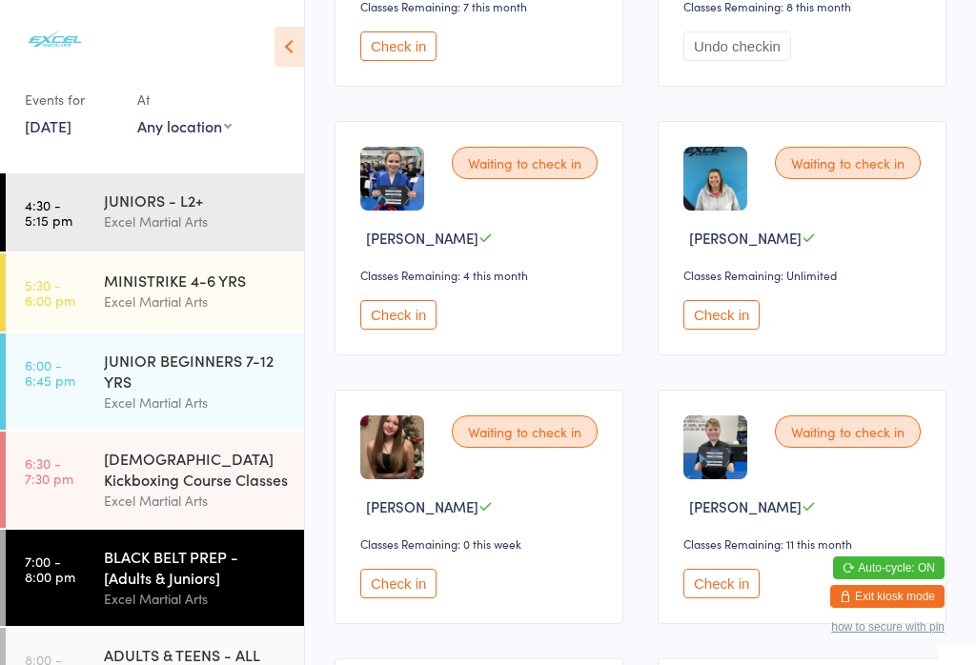
scroll to position [1539, 0]
click at [695, 329] on button "Check in" at bounding box center [721, 314] width 76 height 30
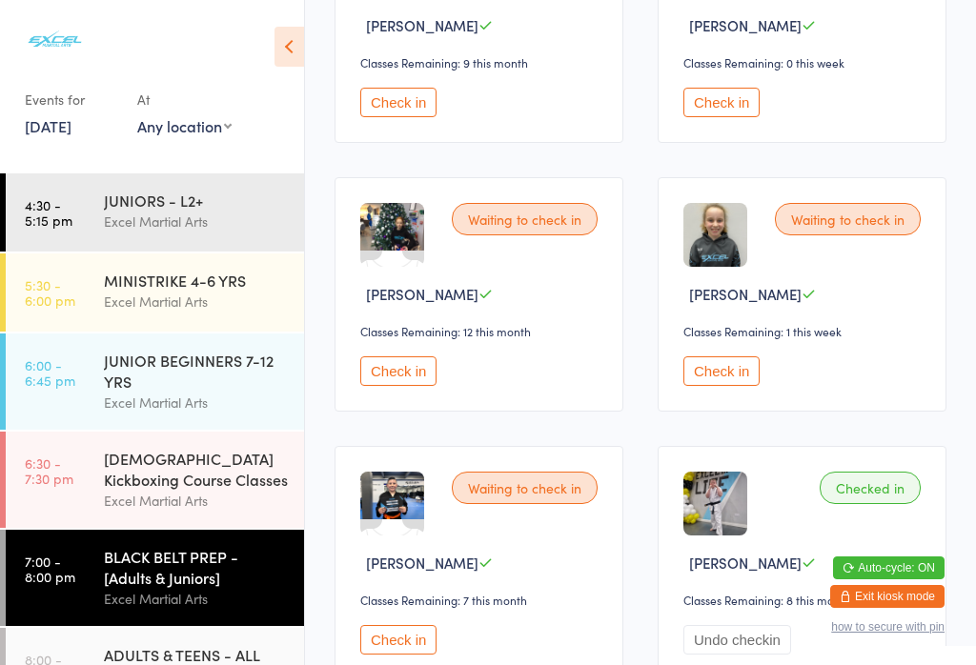
scroll to position [943, 0]
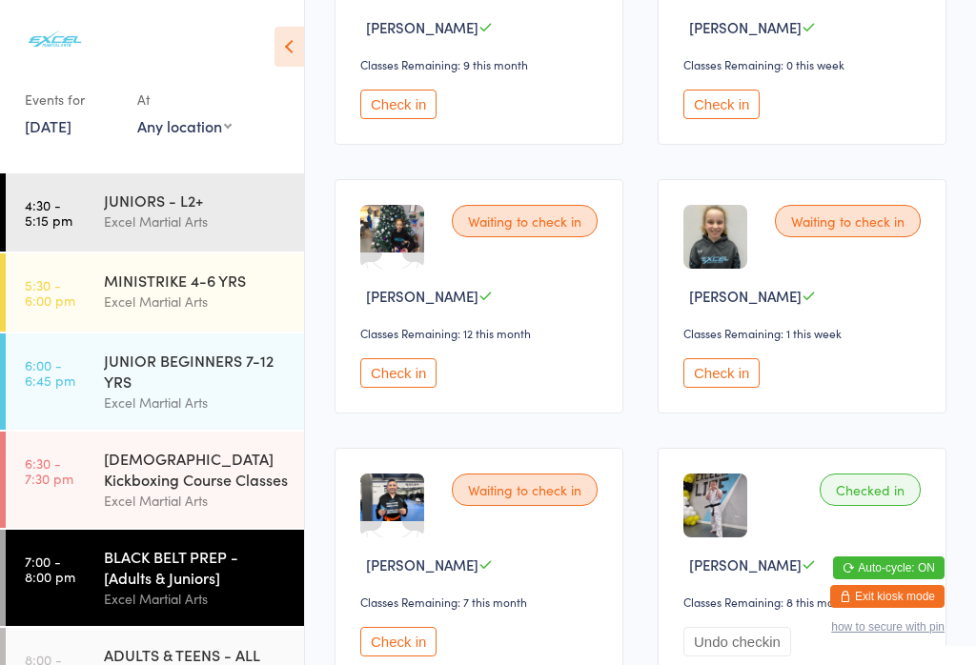
click at [712, 388] on button "Check in" at bounding box center [721, 373] width 76 height 30
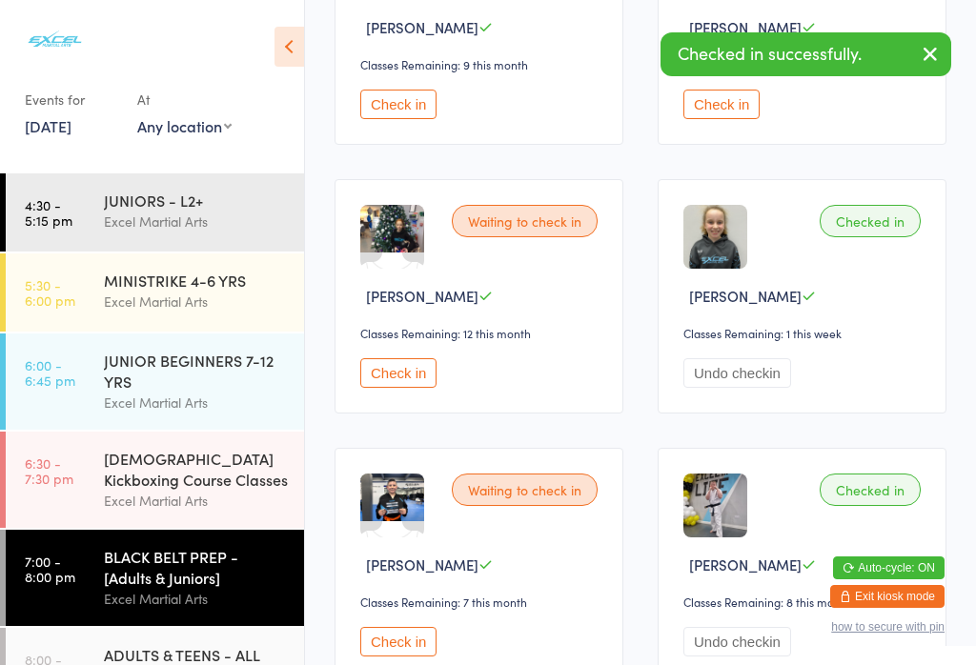
click at [398, 119] on button "Check in" at bounding box center [398, 105] width 76 height 30
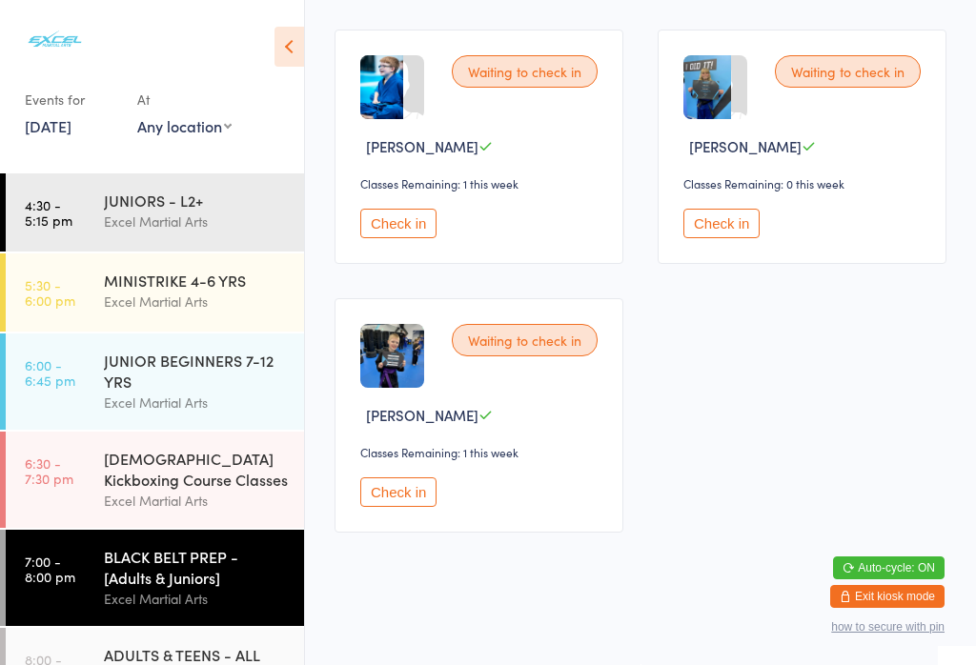
scroll to position [2217, 0]
click at [728, 238] on button "Check in" at bounding box center [721, 224] width 76 height 30
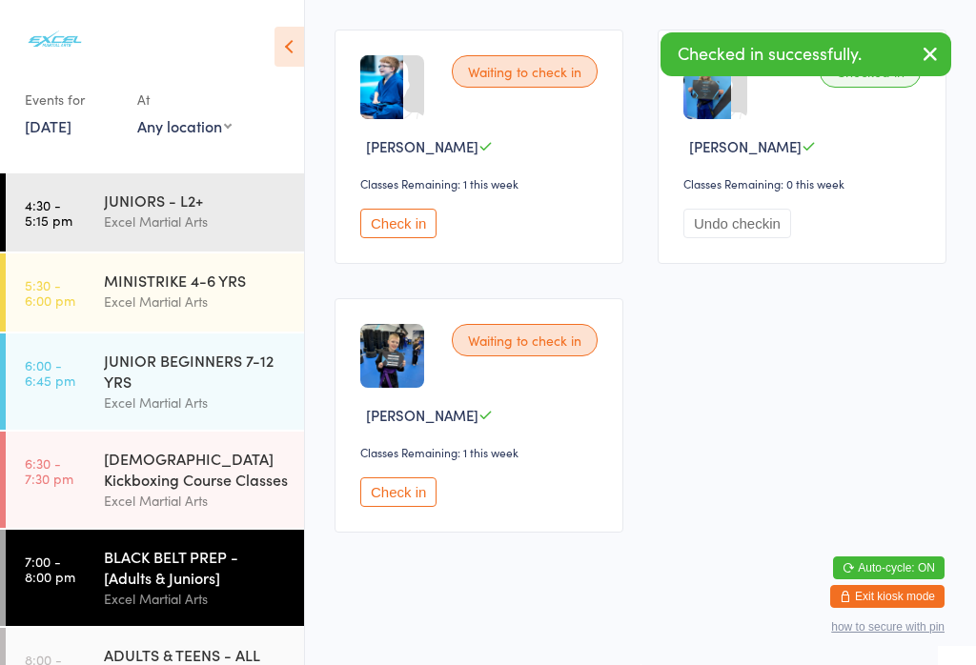
scroll to position [47, 0]
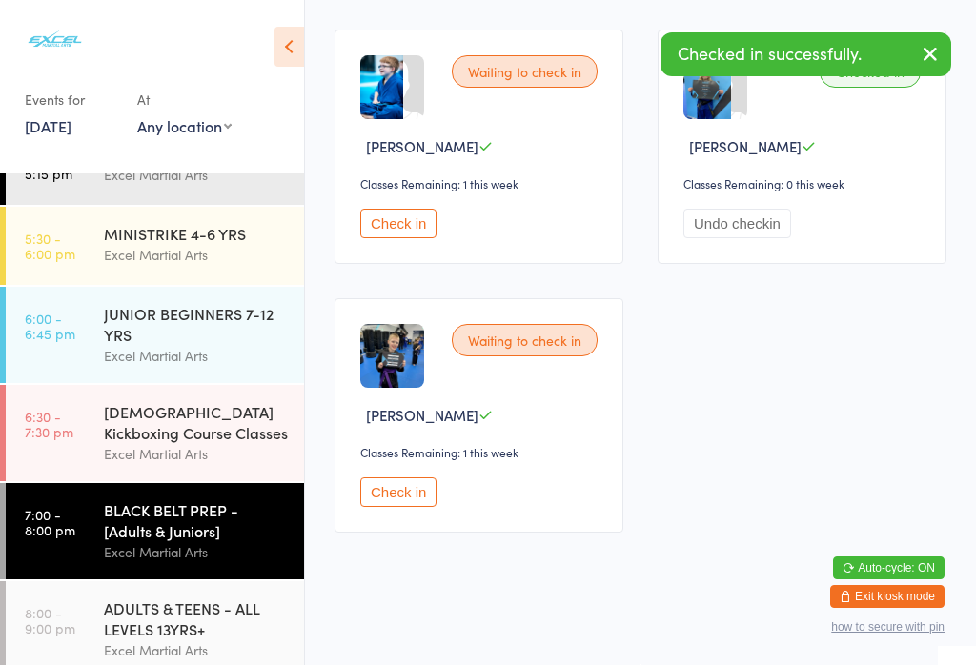
click at [163, 621] on div "ADULTS & TEENS - ALL LEVELS 13YRS+" at bounding box center [196, 619] width 184 height 42
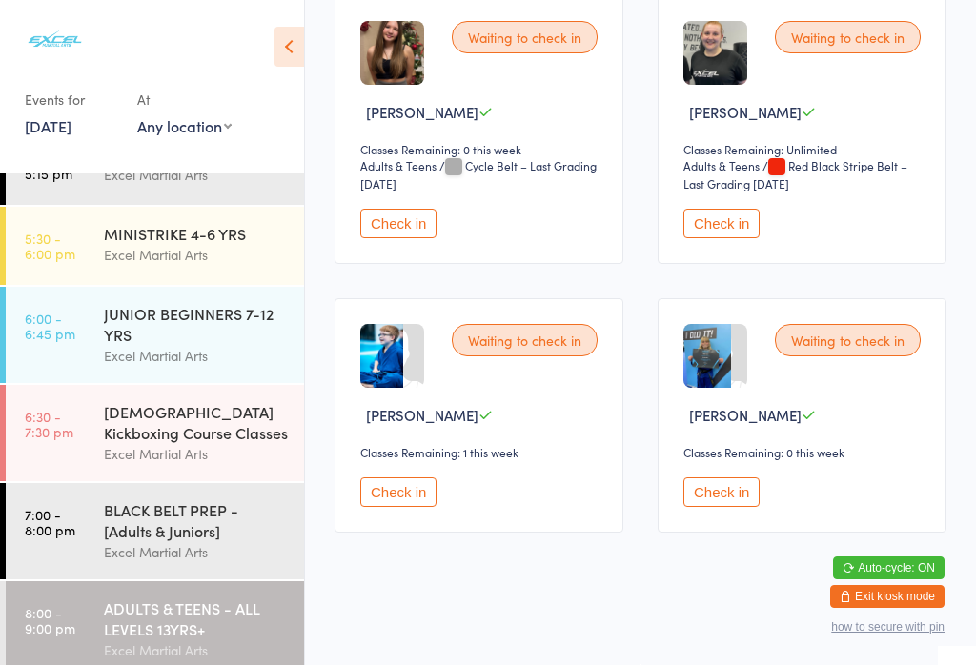
scroll to position [1884, 0]
click at [730, 507] on button "Check in" at bounding box center [721, 493] width 76 height 30
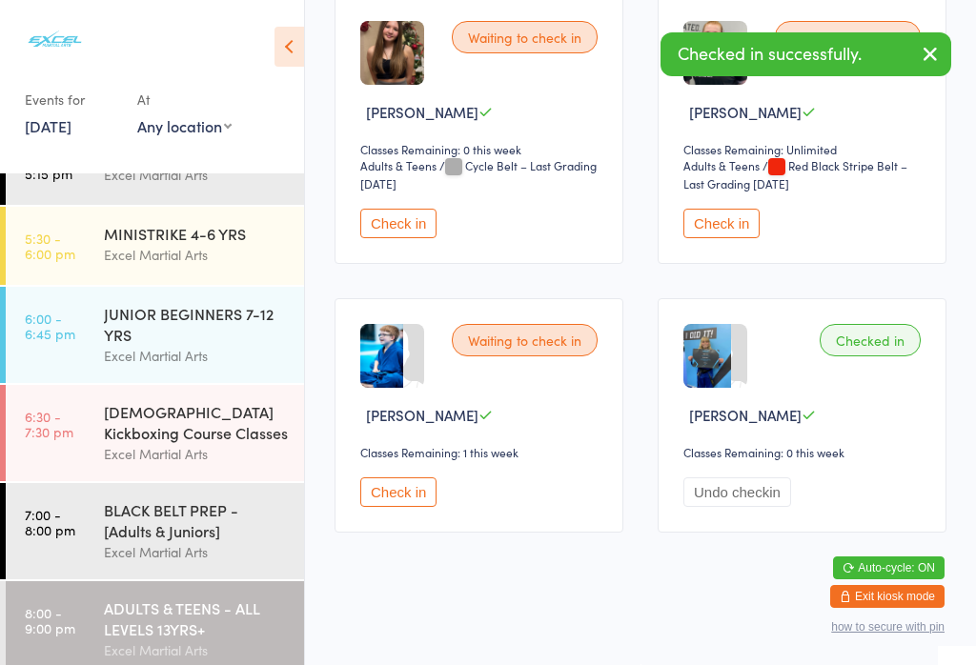
click at [167, 529] on div "BLACK BELT PREP - [Adults & Juniors]" at bounding box center [196, 520] width 184 height 42
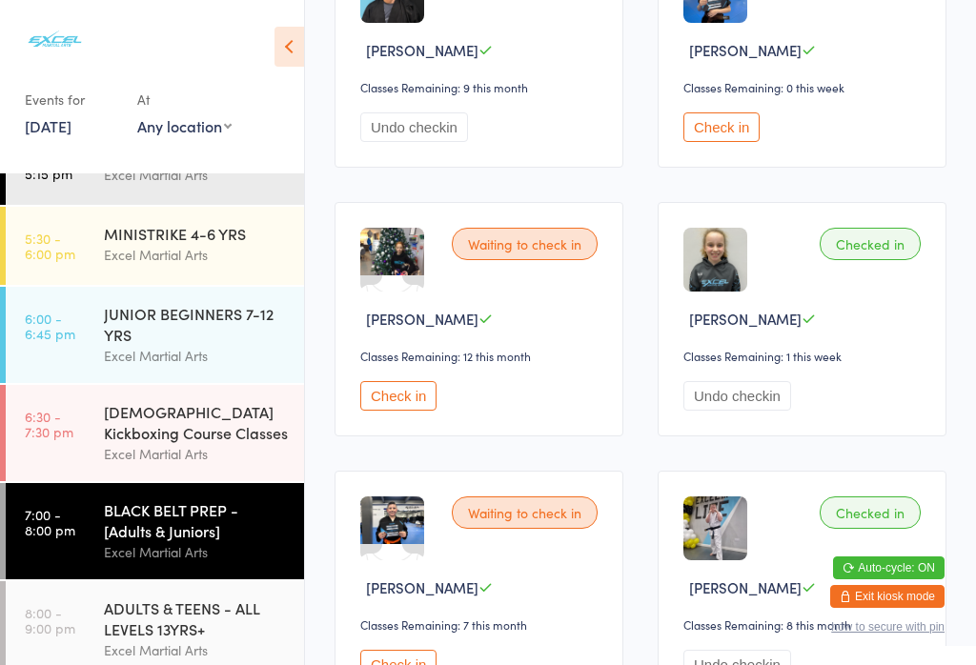
scroll to position [923, 0]
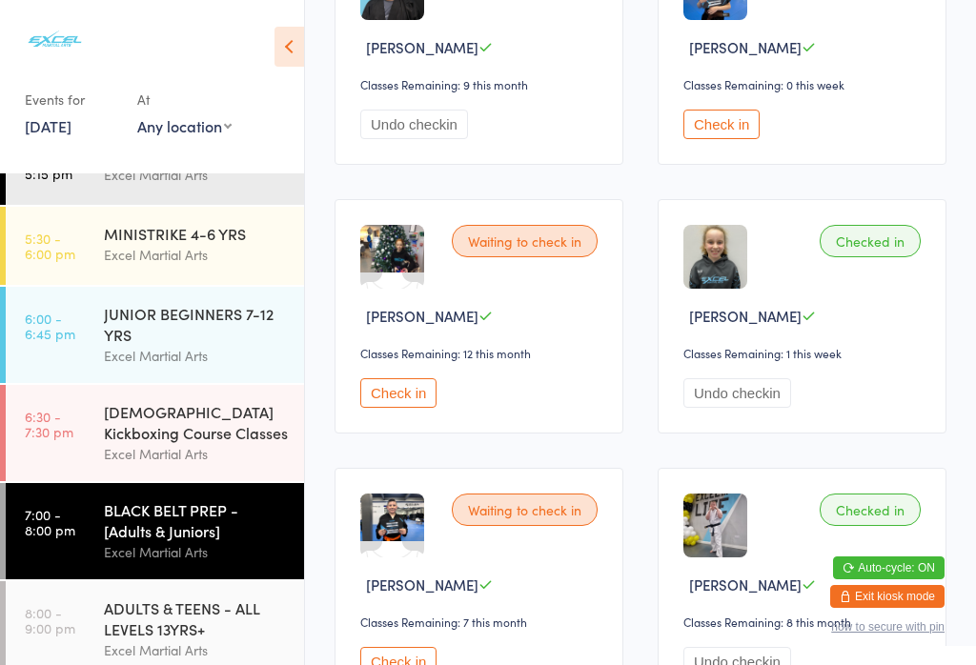
click at [727, 139] on button "Check in" at bounding box center [721, 125] width 76 height 30
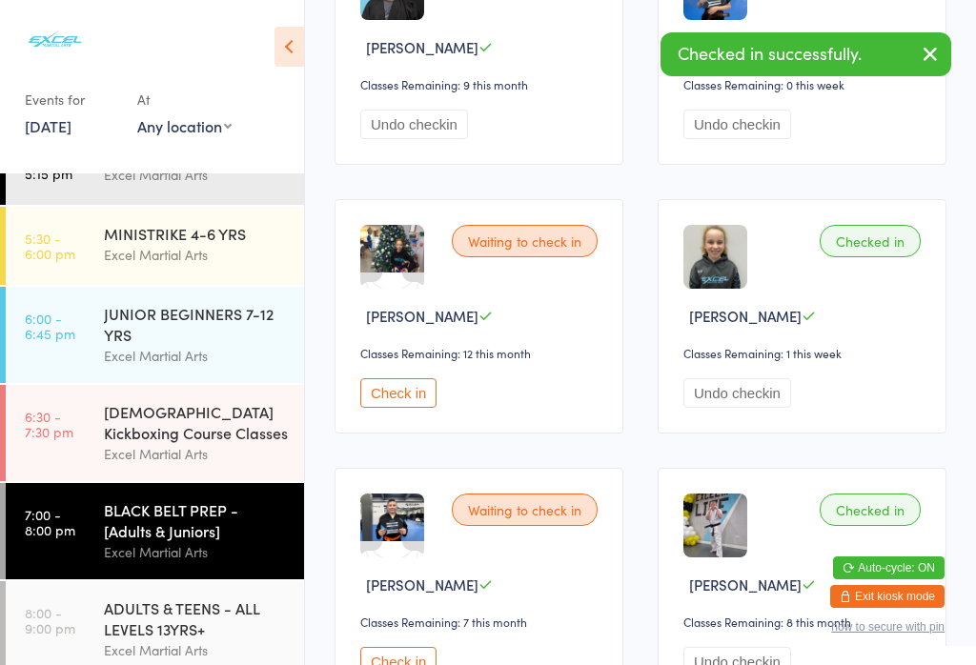
click at [160, 662] on div "Excel Martial Arts" at bounding box center [196, 651] width 184 height 22
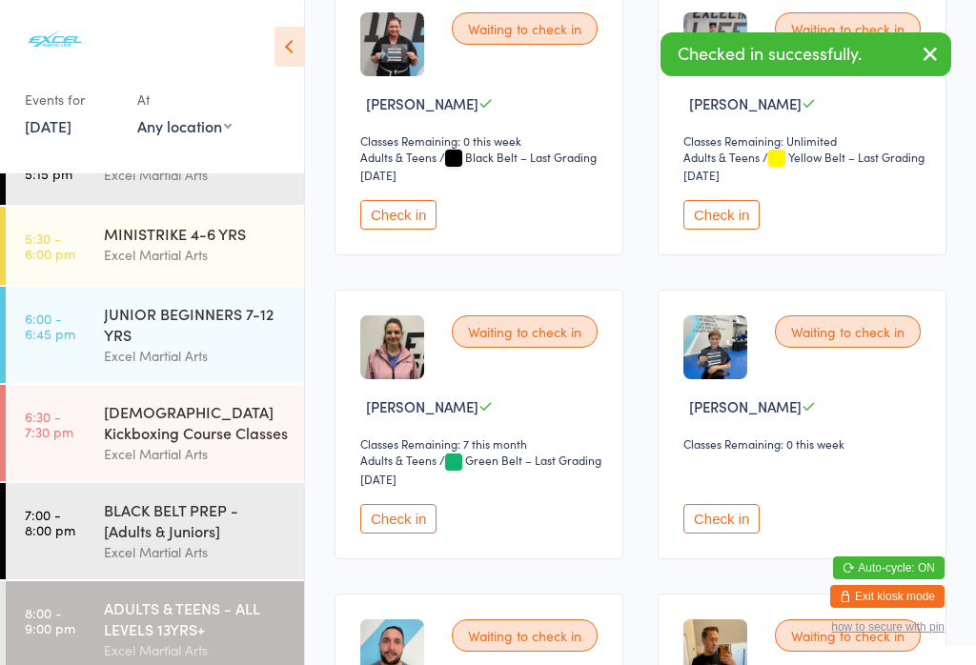
scroll to position [673, 0]
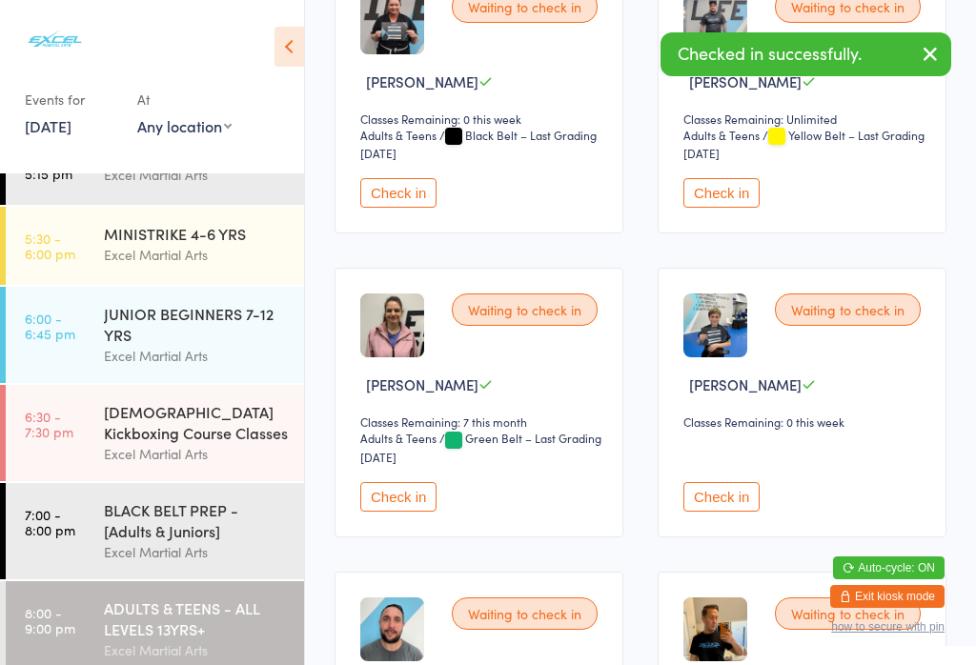
click at [746, 512] on button "Check in" at bounding box center [721, 497] width 76 height 30
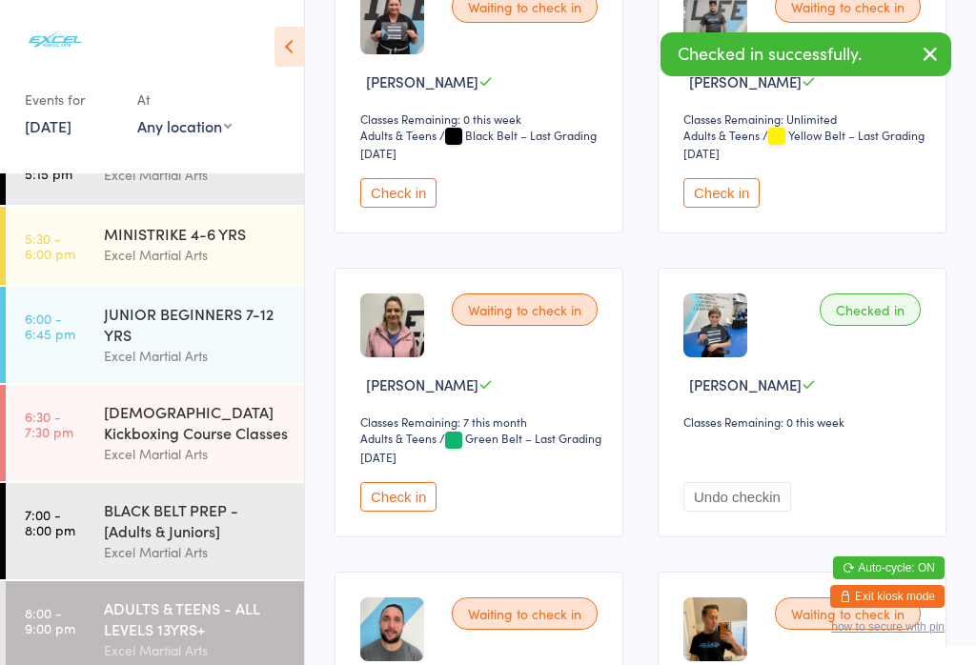
click at [182, 535] on div "BLACK BELT PREP - [Adults & Juniors]" at bounding box center [196, 520] width 184 height 42
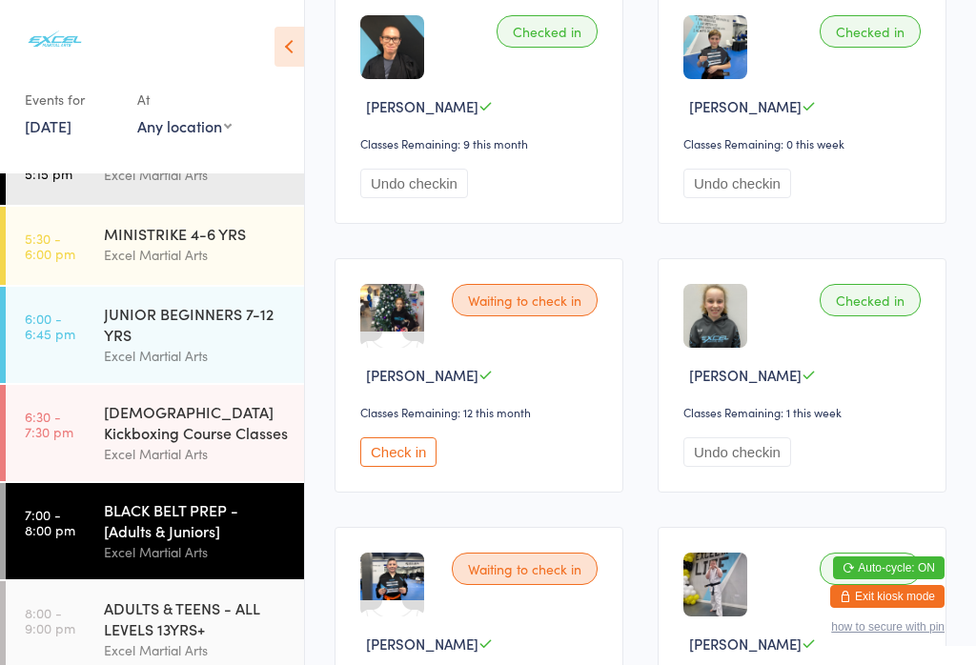
scroll to position [865, 0]
click at [412, 466] on button "Check in" at bounding box center [398, 452] width 76 height 30
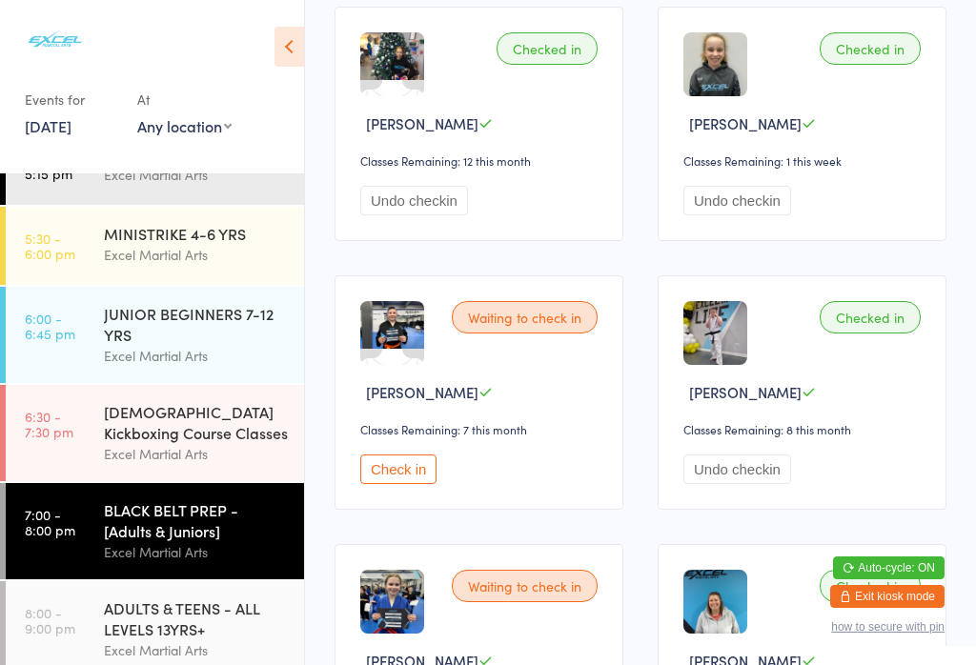
scroll to position [1222, 0]
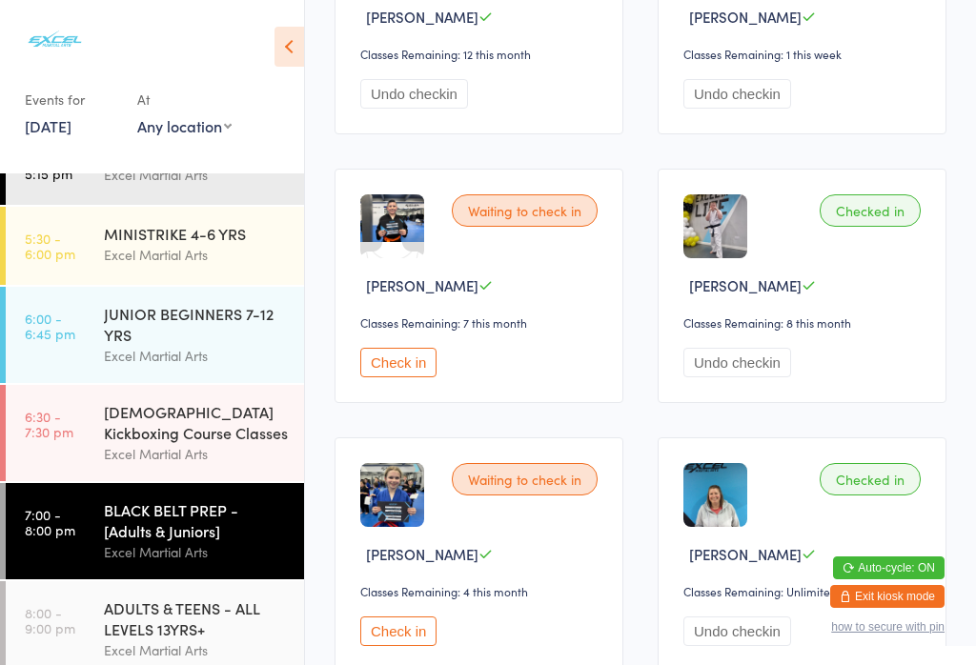
click at [415, 377] on button "Check in" at bounding box center [398, 363] width 76 height 30
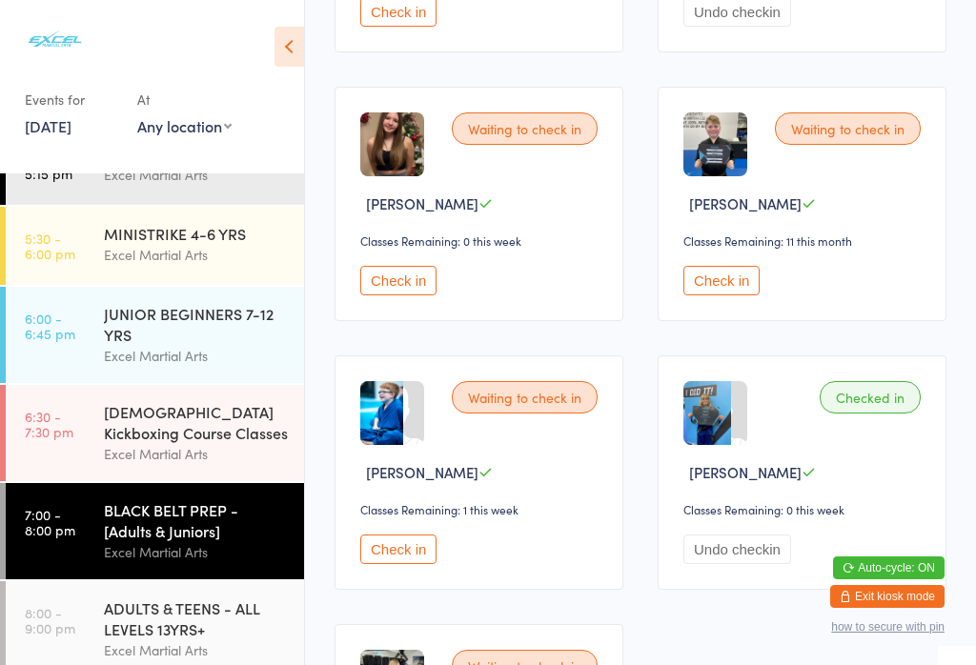
scroll to position [1812, 0]
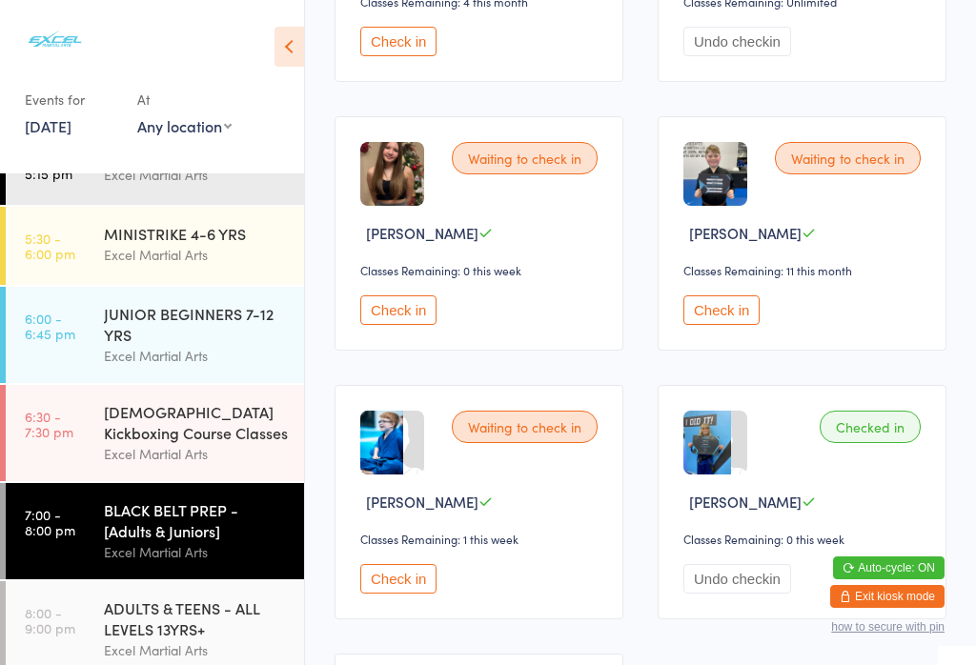
click at [402, 325] on button "Check in" at bounding box center [398, 310] width 76 height 30
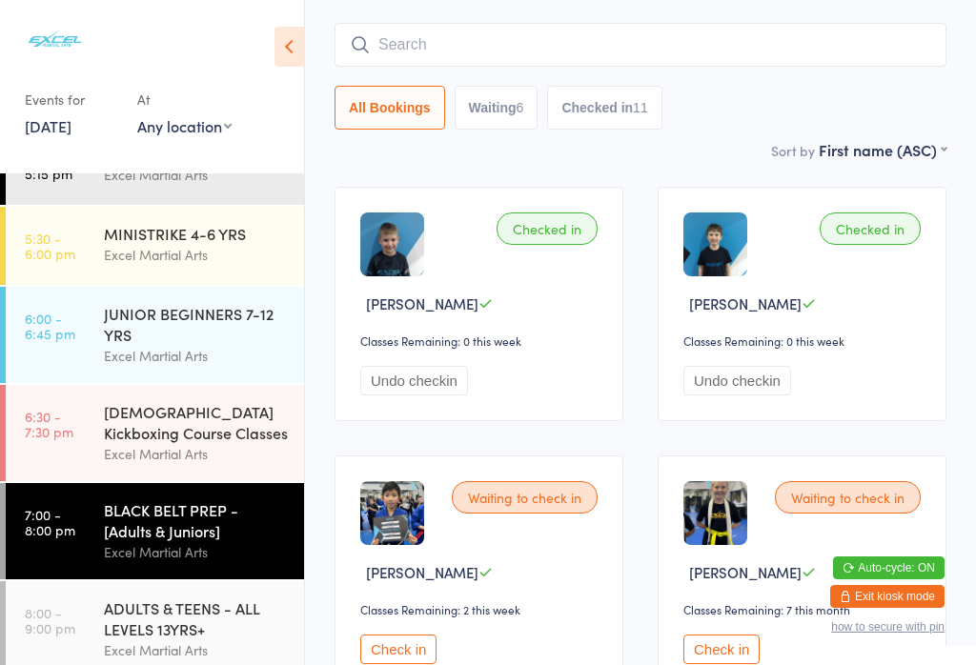
scroll to position [128, 0]
click at [213, 535] on div "BLACK BELT PREP - [Adults & Juniors]" at bounding box center [196, 520] width 184 height 42
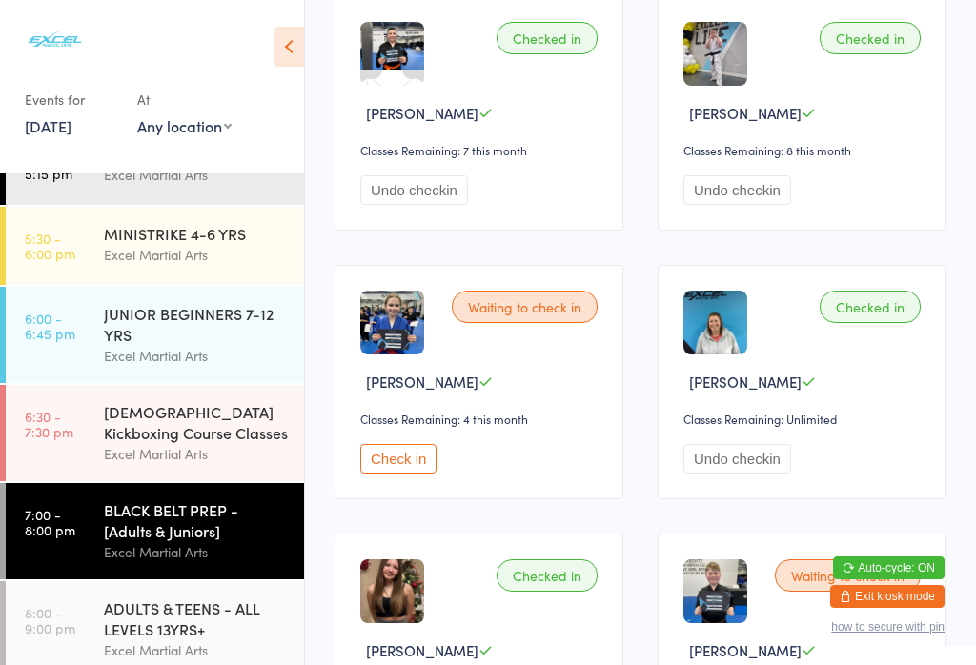
scroll to position [1414, 0]
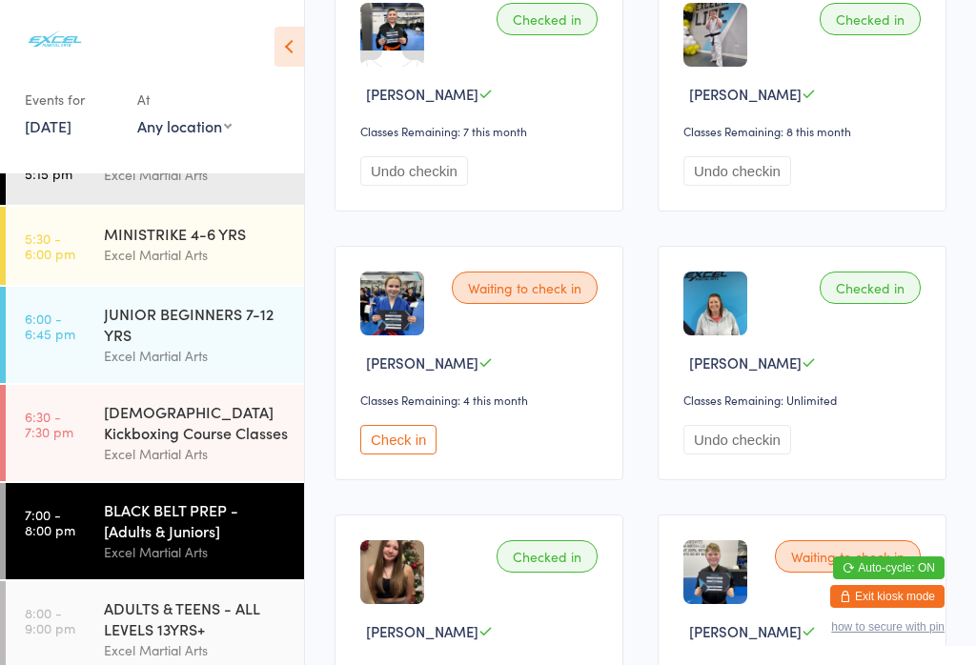
click at [437, 455] on button "Check in" at bounding box center [398, 440] width 76 height 30
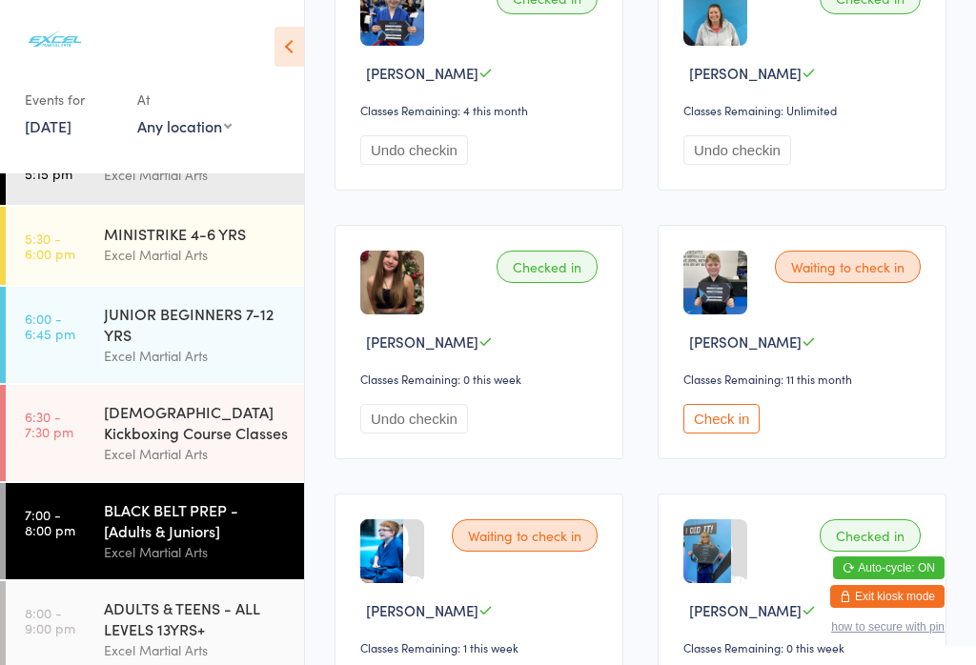
scroll to position [1712, 0]
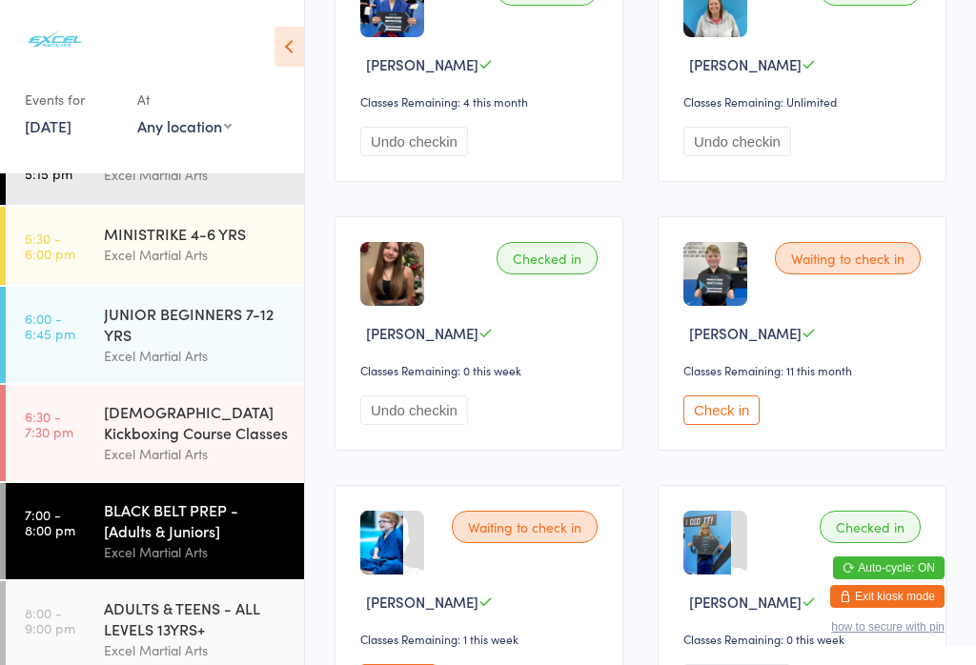
click at [709, 425] on button "Check in" at bounding box center [721, 411] width 76 height 30
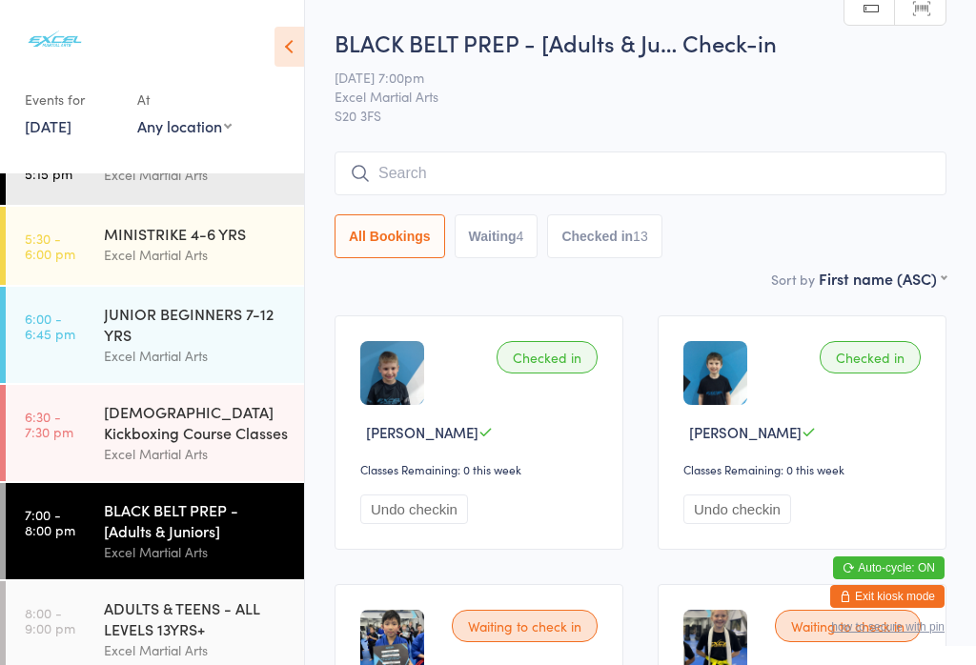
scroll to position [0, 0]
